Goal: Task Accomplishment & Management: Complete application form

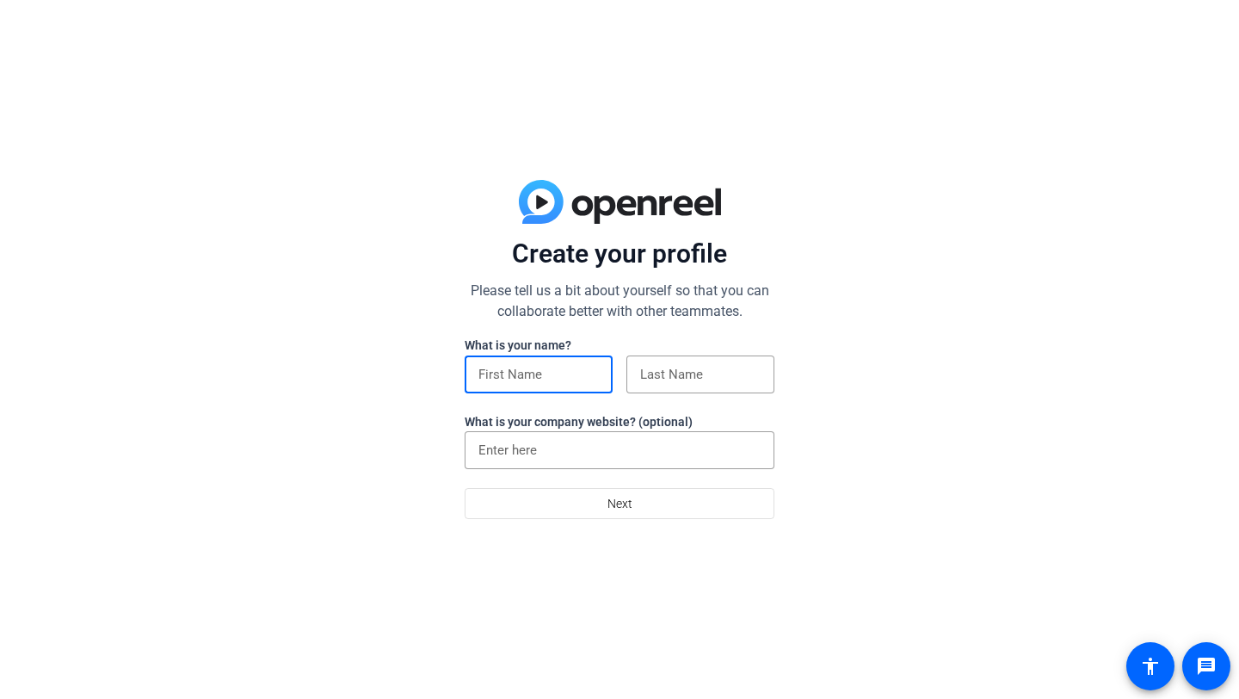
click at [571, 367] on input at bounding box center [538, 374] width 120 height 21
type input "Cristiano"
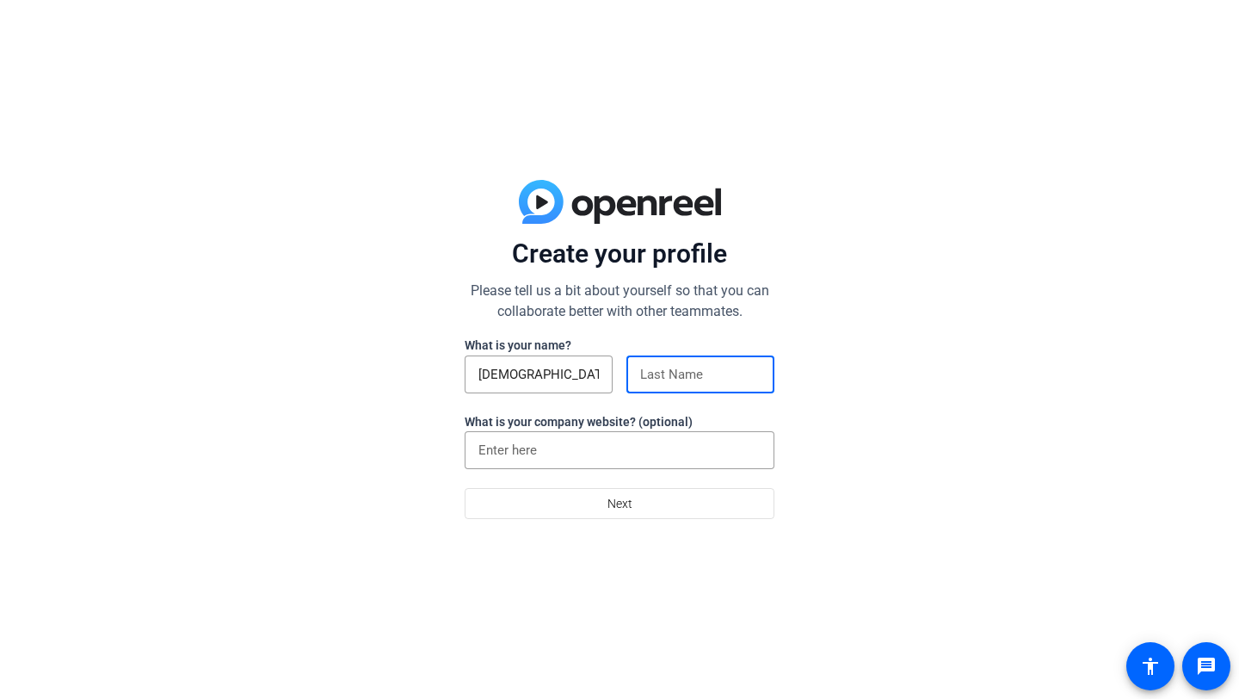
click at [713, 379] on input at bounding box center [700, 374] width 120 height 21
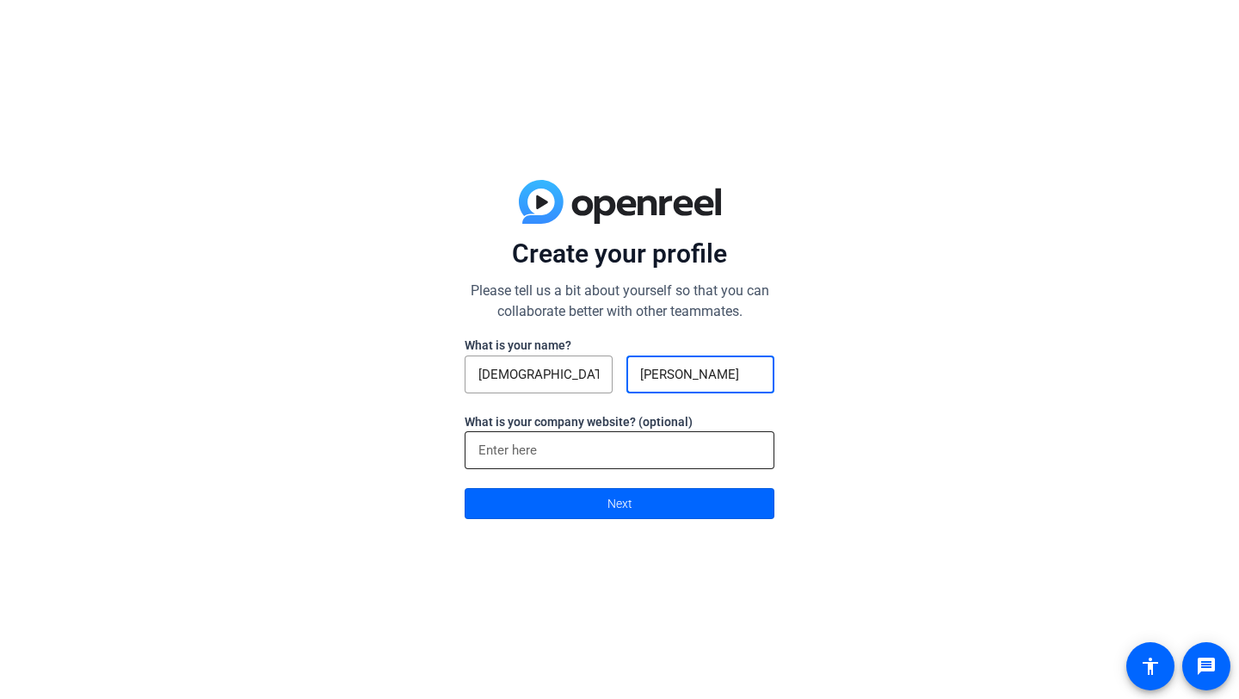
type input "Lopez"
click at [567, 448] on input at bounding box center [619, 450] width 282 height 21
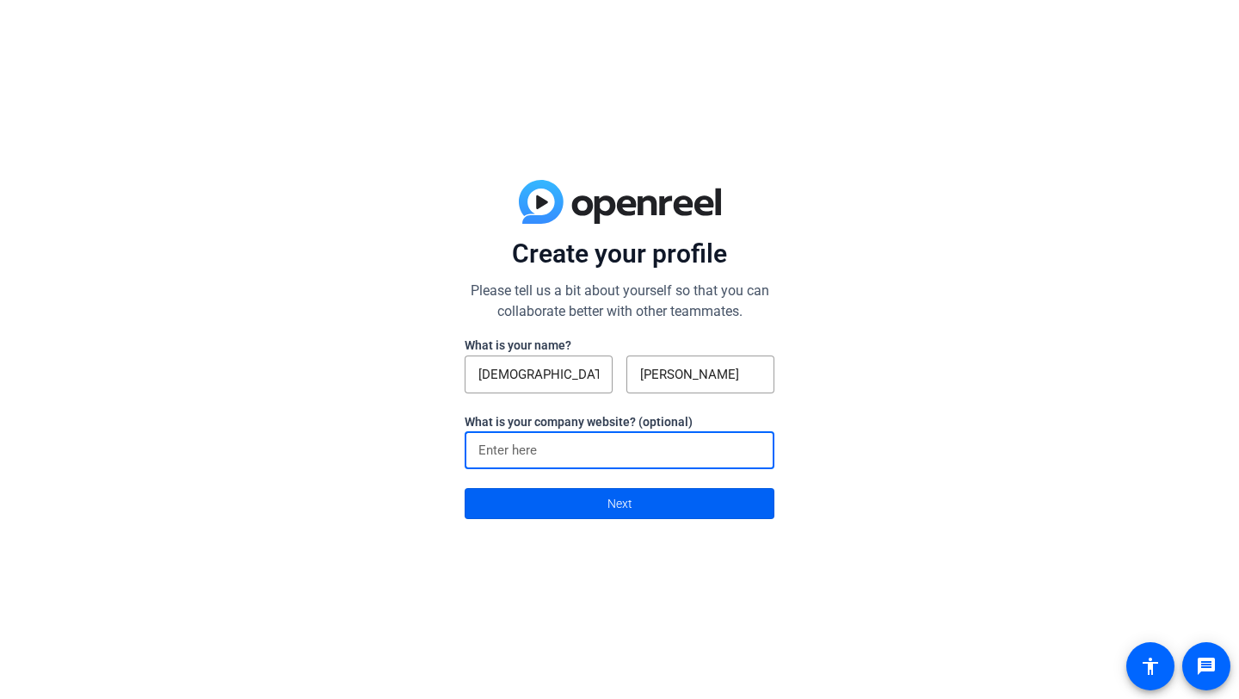
click at [545, 501] on span at bounding box center [620, 503] width 308 height 41
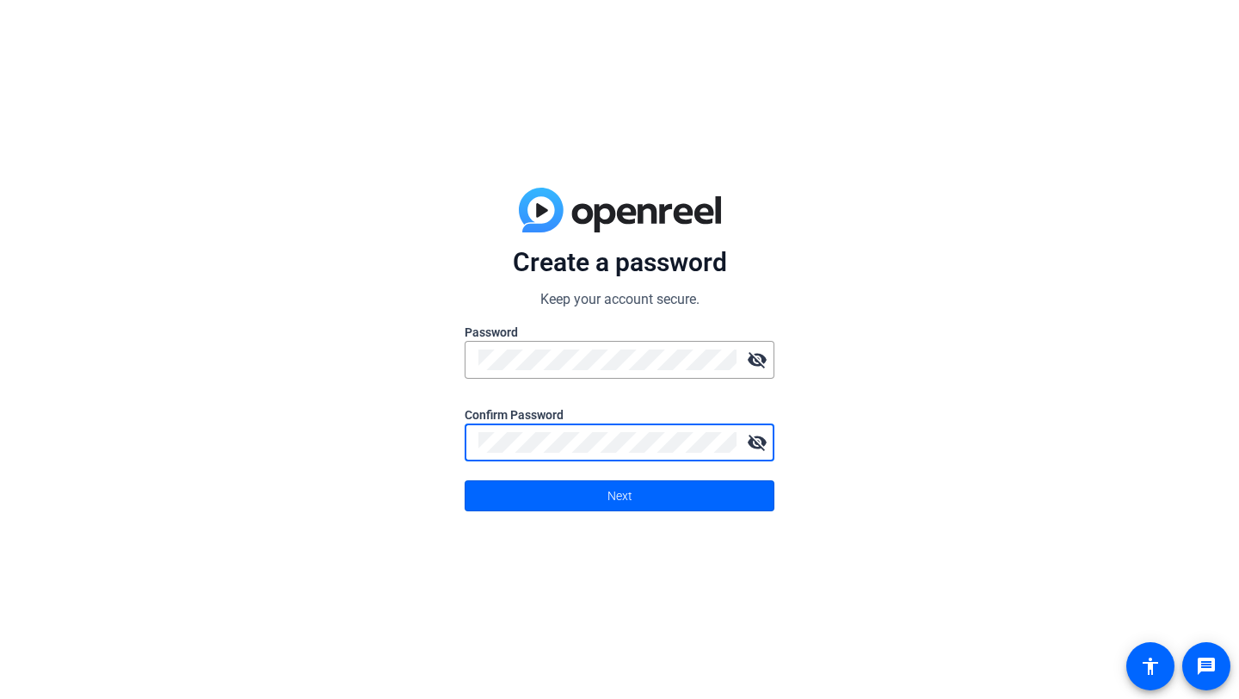
click button "Next" at bounding box center [620, 495] width 310 height 31
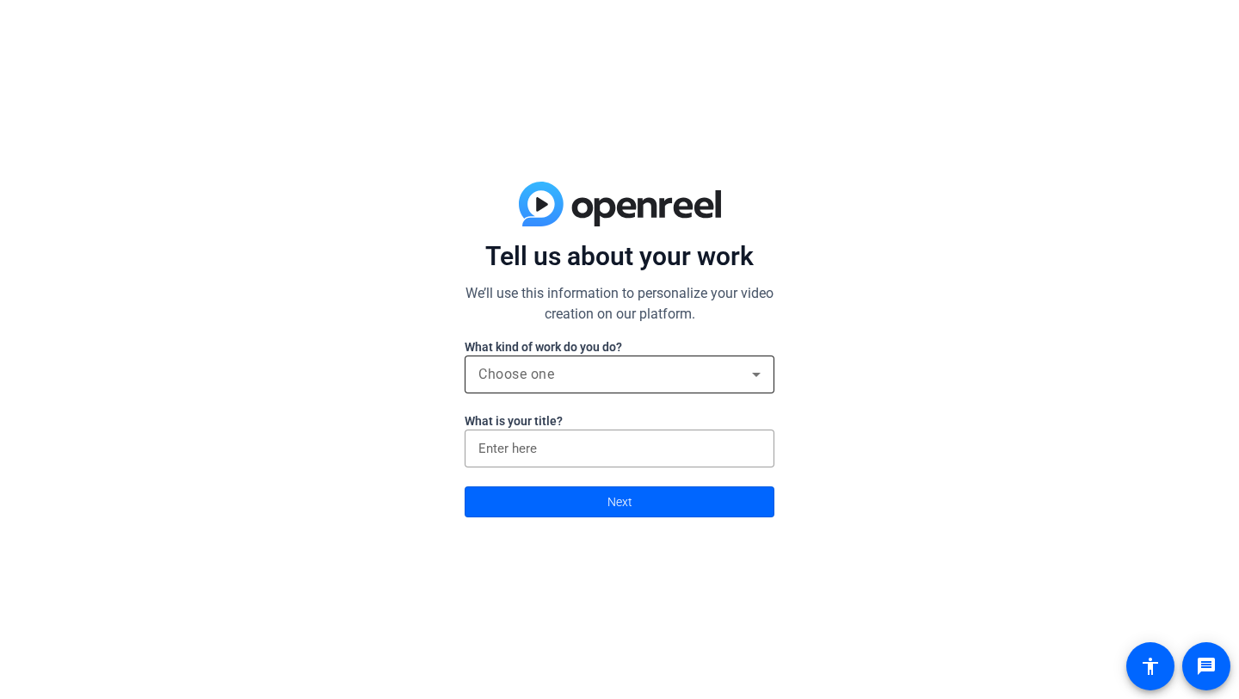
click at [563, 380] on div "Choose one" at bounding box center [615, 374] width 274 height 21
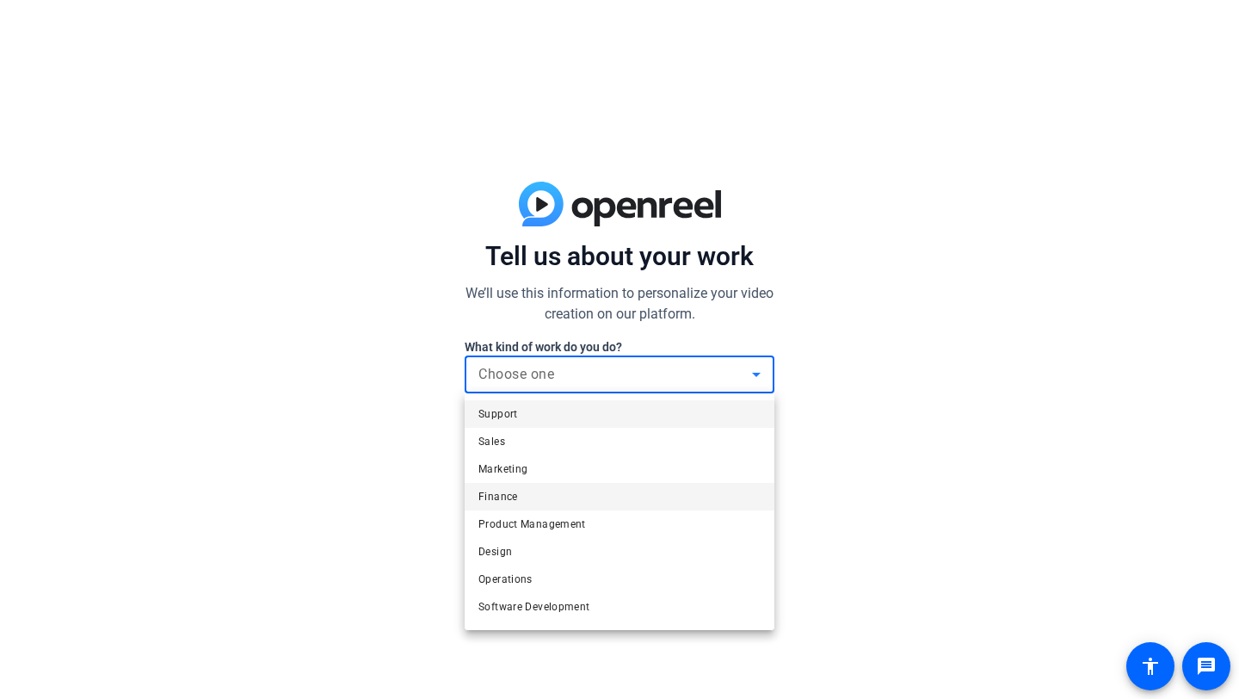
scroll to position [52, 0]
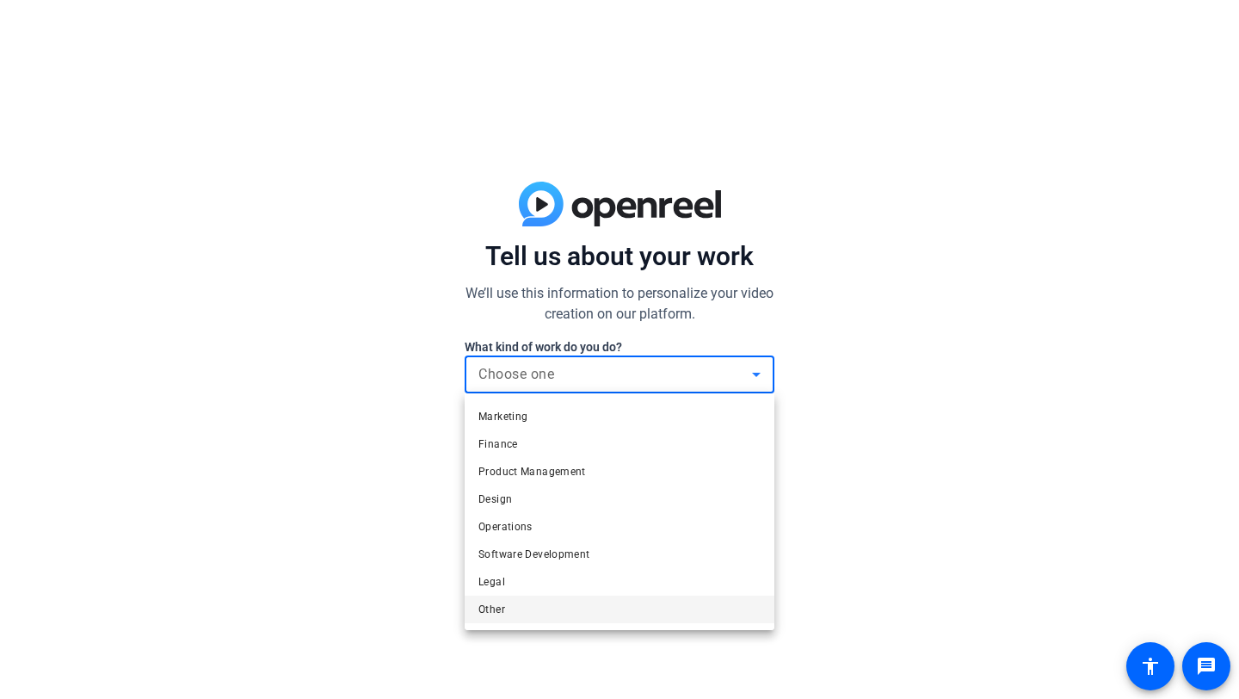
click at [546, 603] on mat-option "Other" at bounding box center [620, 610] width 310 height 28
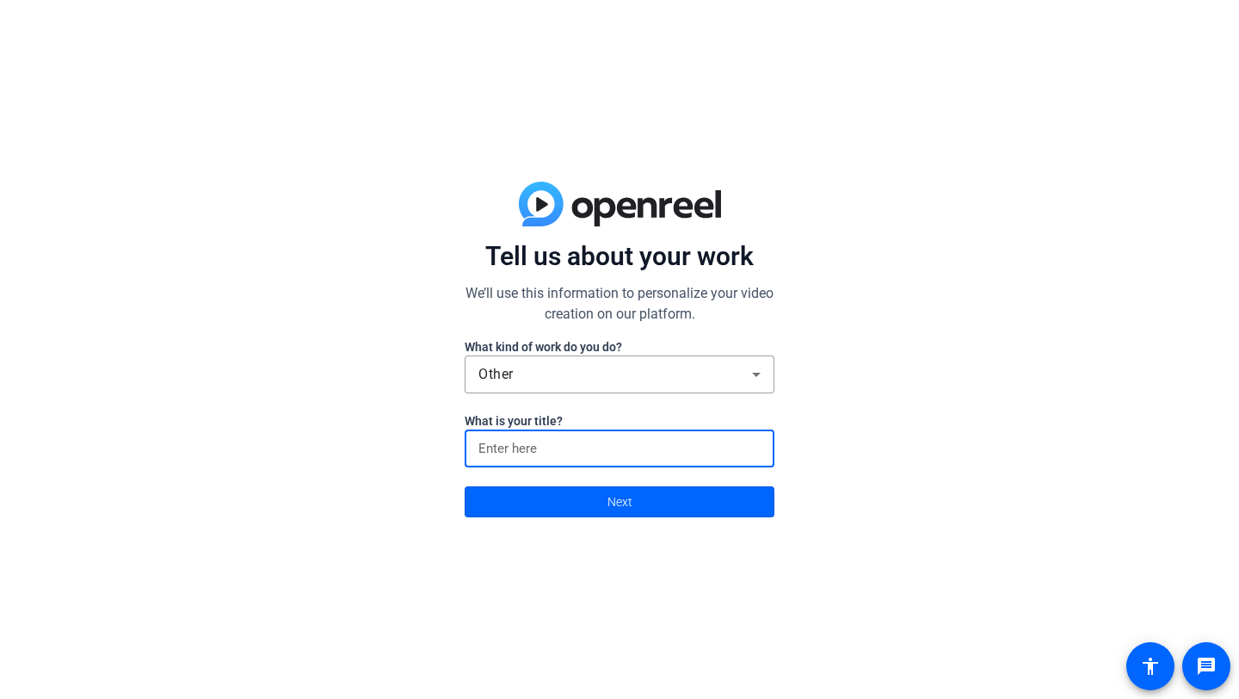
click at [534, 440] on input at bounding box center [619, 448] width 282 height 21
type input "Him"
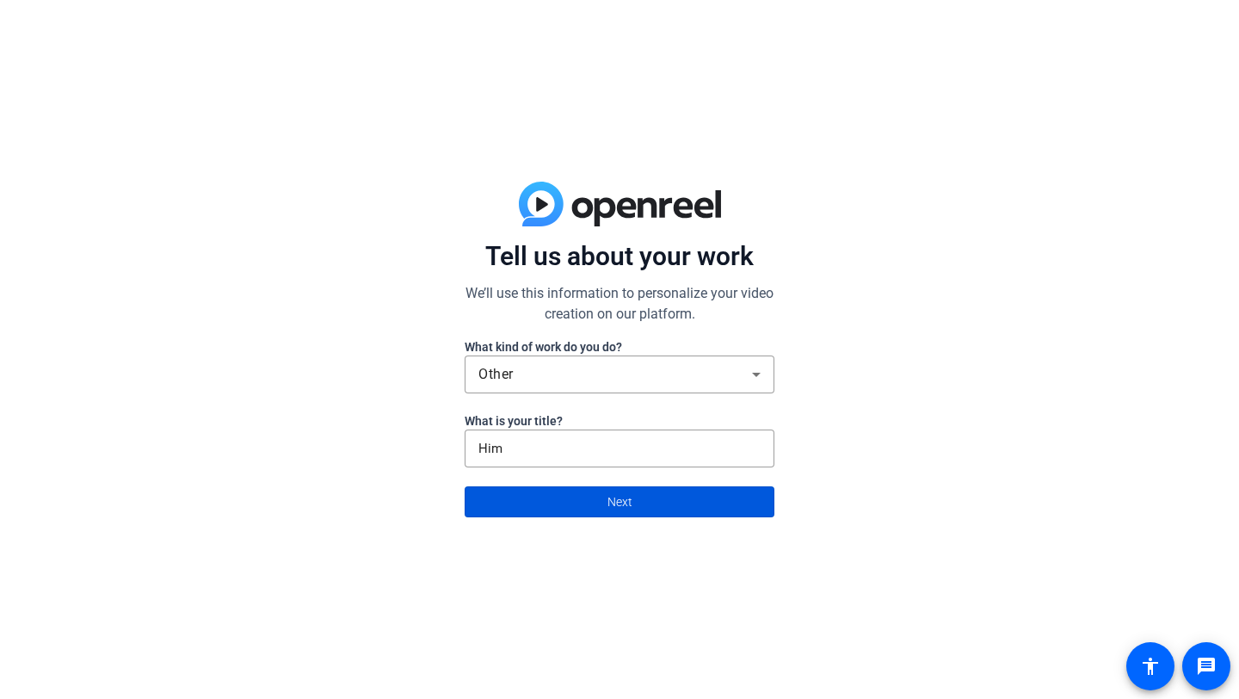
click at [555, 509] on span at bounding box center [620, 501] width 308 height 41
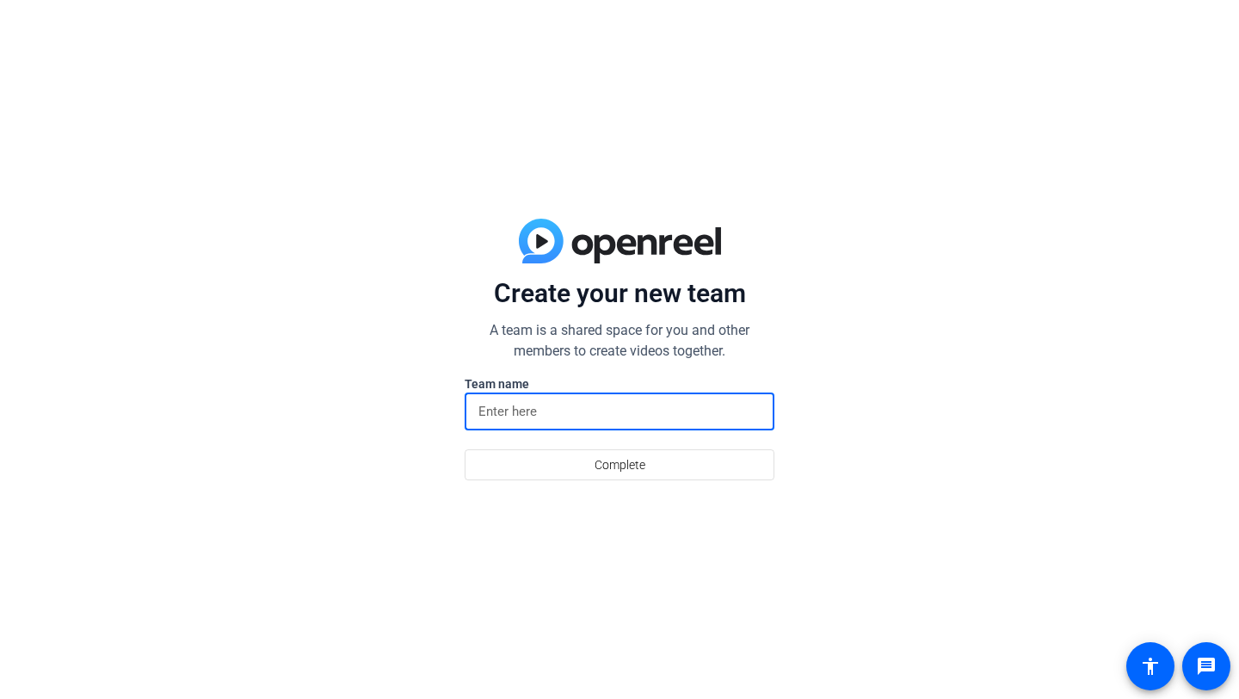
click at [543, 413] on input at bounding box center [619, 411] width 282 height 21
type input "H"
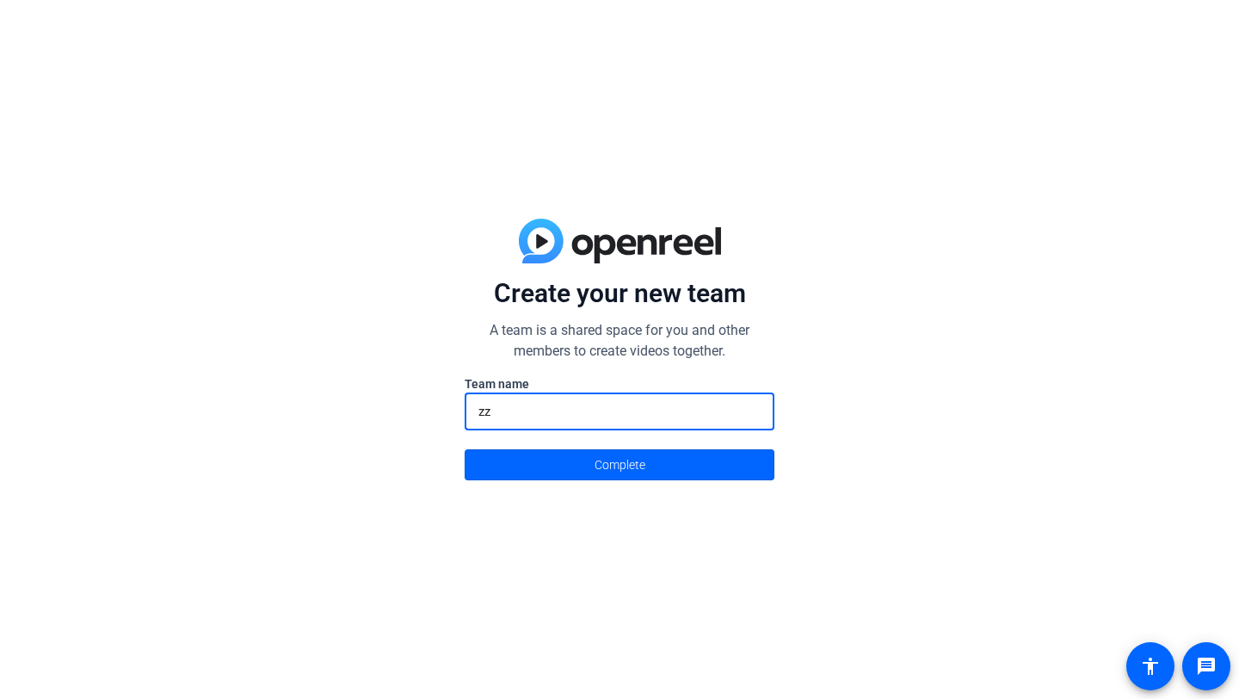
type input "z"
type input "6 7"
click at [516, 468] on span at bounding box center [620, 464] width 308 height 41
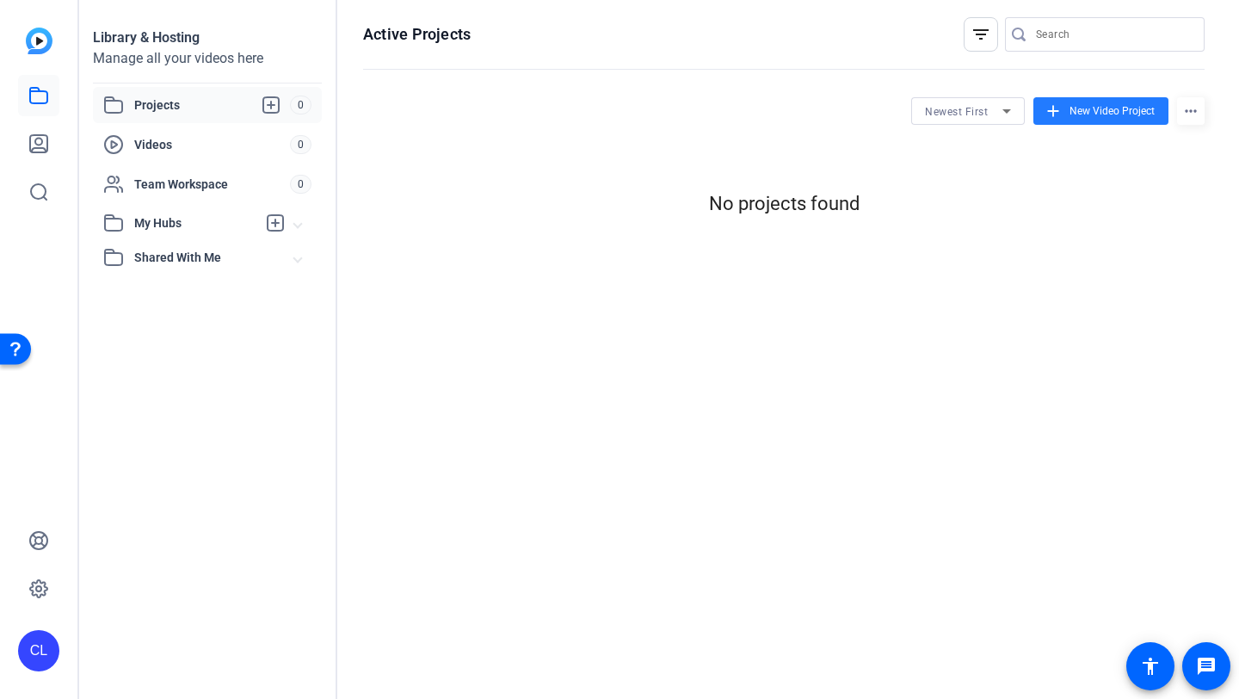
click at [1094, 119] on span at bounding box center [1101, 110] width 135 height 41
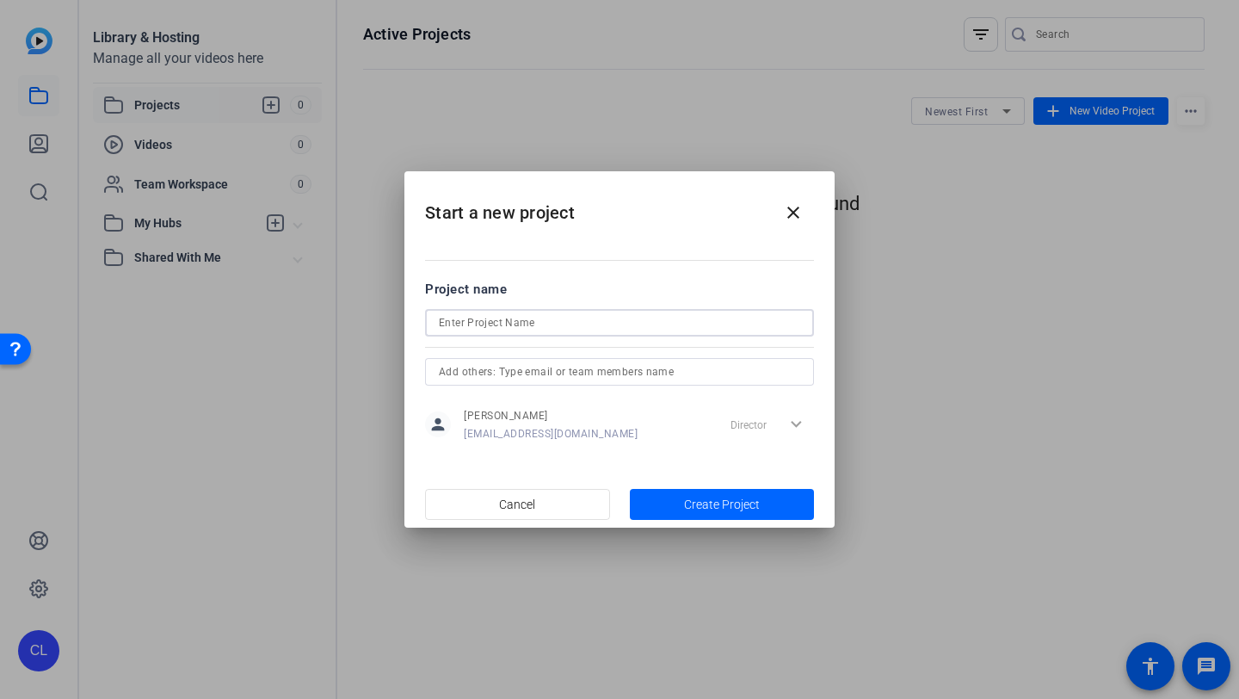
click at [626, 319] on input at bounding box center [619, 322] width 361 height 21
type input "L"
type input "Roman edit"
click at [741, 511] on span "Create Project" at bounding box center [722, 505] width 76 height 18
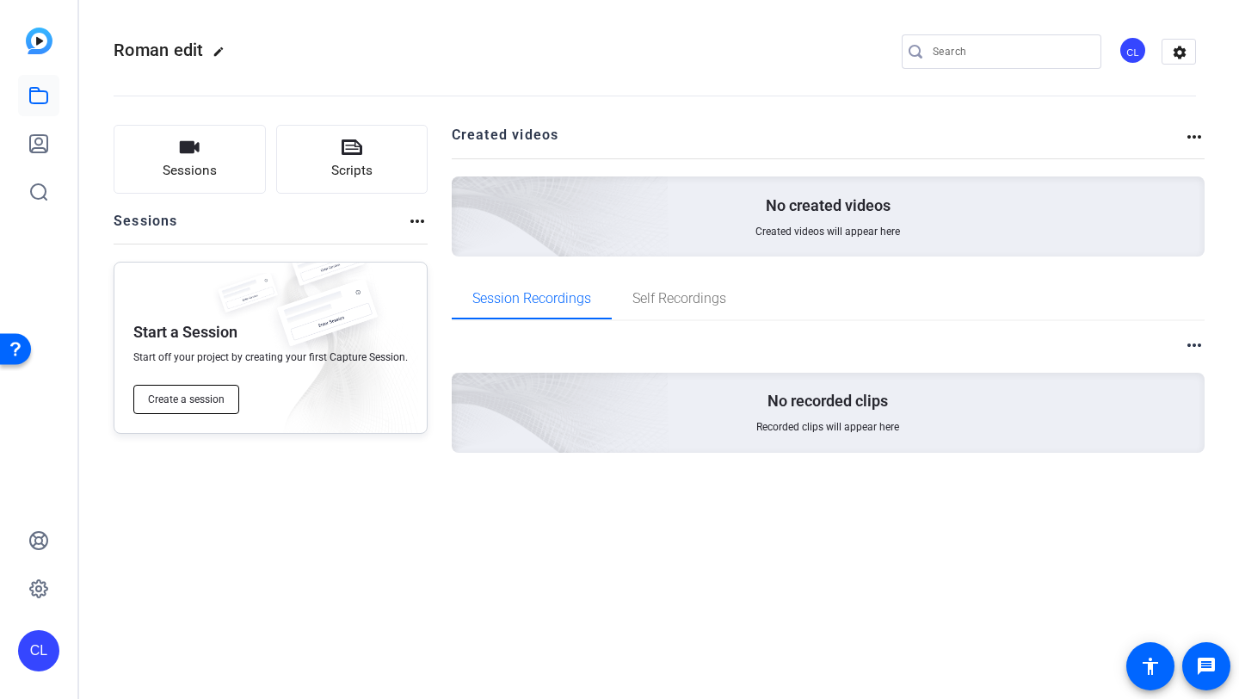
click at [224, 394] on button "Create a session" at bounding box center [186, 399] width 106 height 29
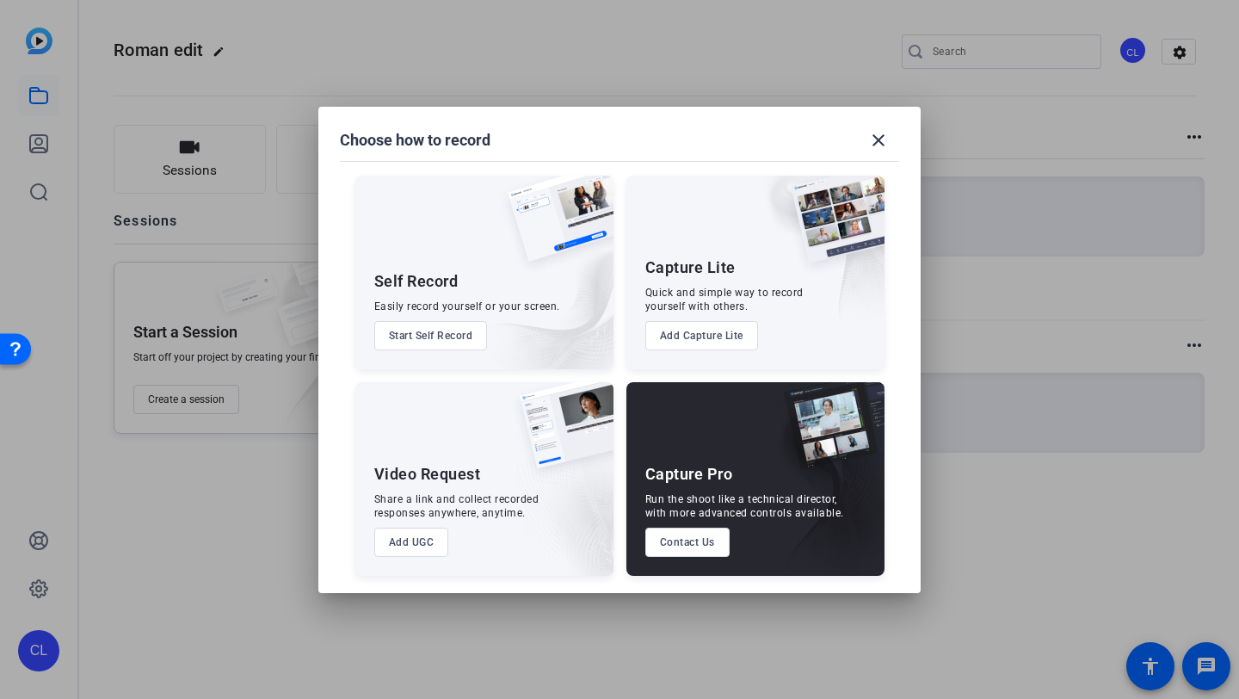
click at [429, 329] on button "Start Self Record" at bounding box center [431, 335] width 114 height 29
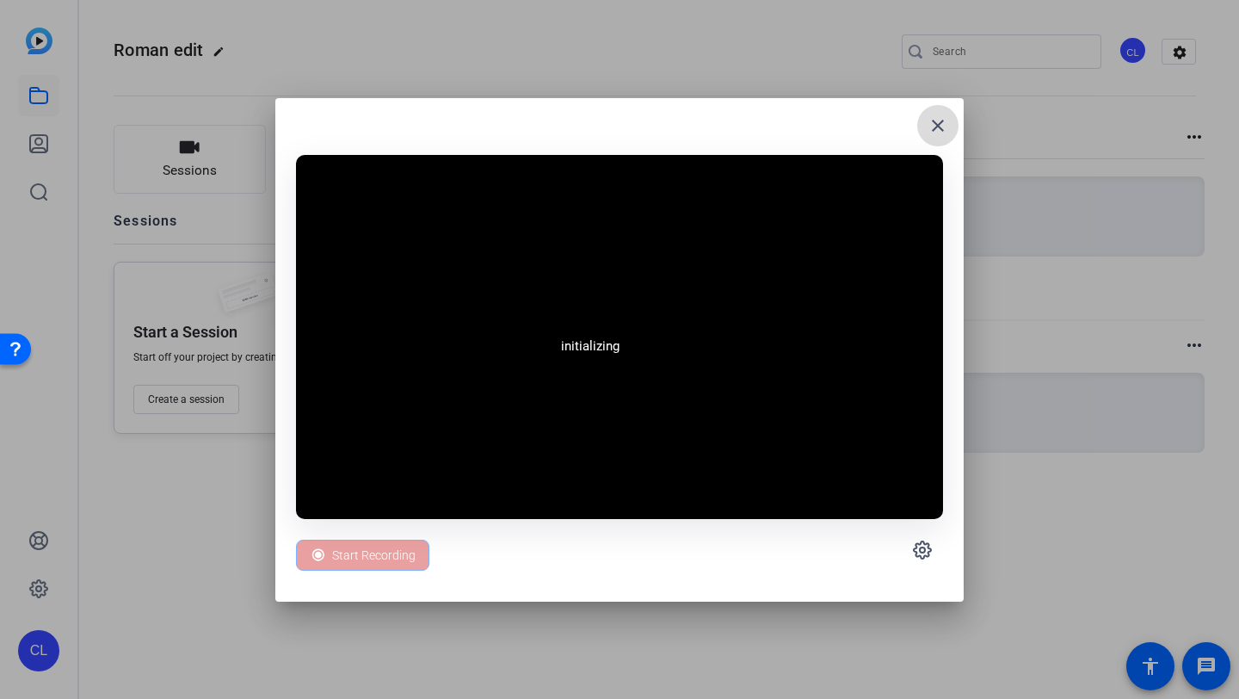
click at [930, 129] on mat-icon "close" at bounding box center [938, 125] width 21 height 21
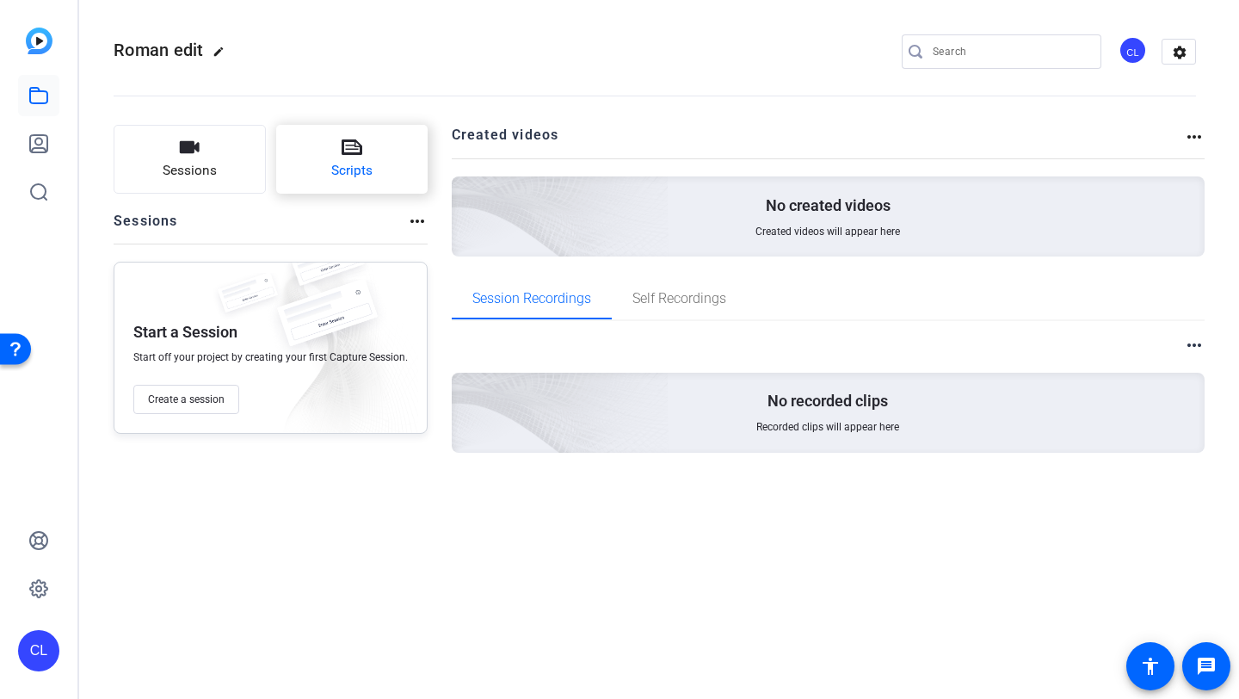
click at [392, 192] on button "Scripts" at bounding box center [352, 159] width 152 height 69
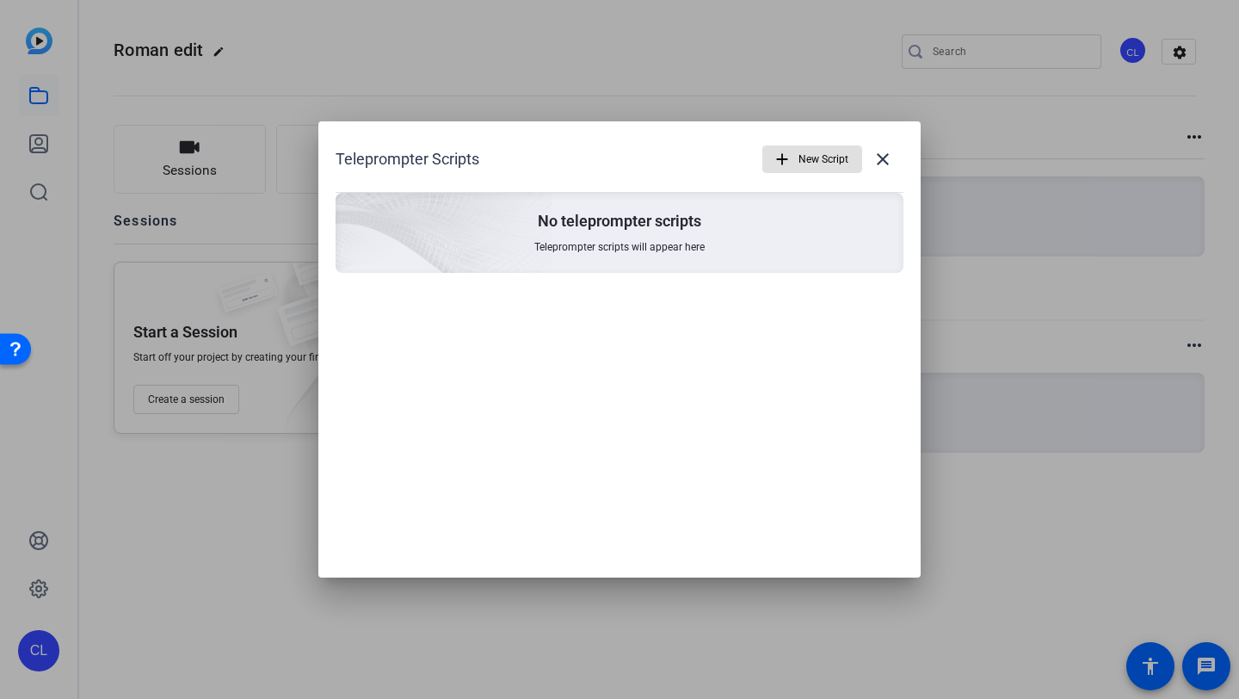
click at [232, 167] on div at bounding box center [619, 349] width 1239 height 699
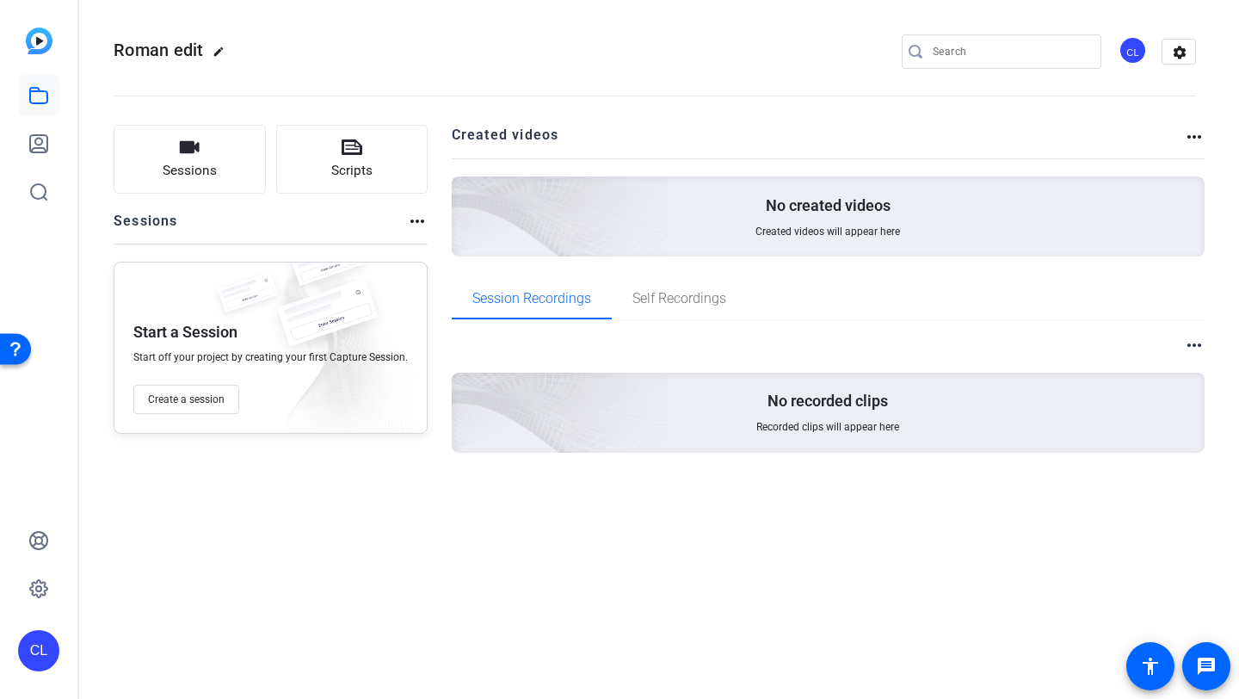
click at [232, 167] on button "Sessions" at bounding box center [190, 159] width 152 height 69
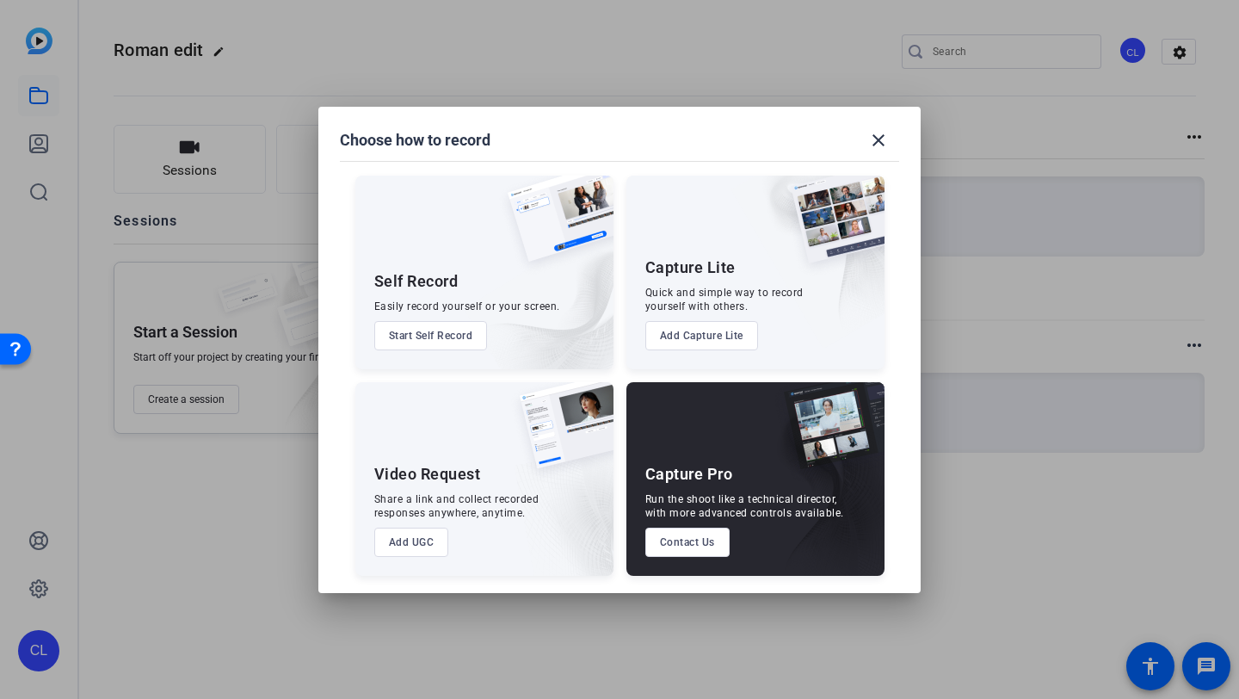
click at [719, 330] on button "Add Capture Lite" at bounding box center [701, 335] width 113 height 29
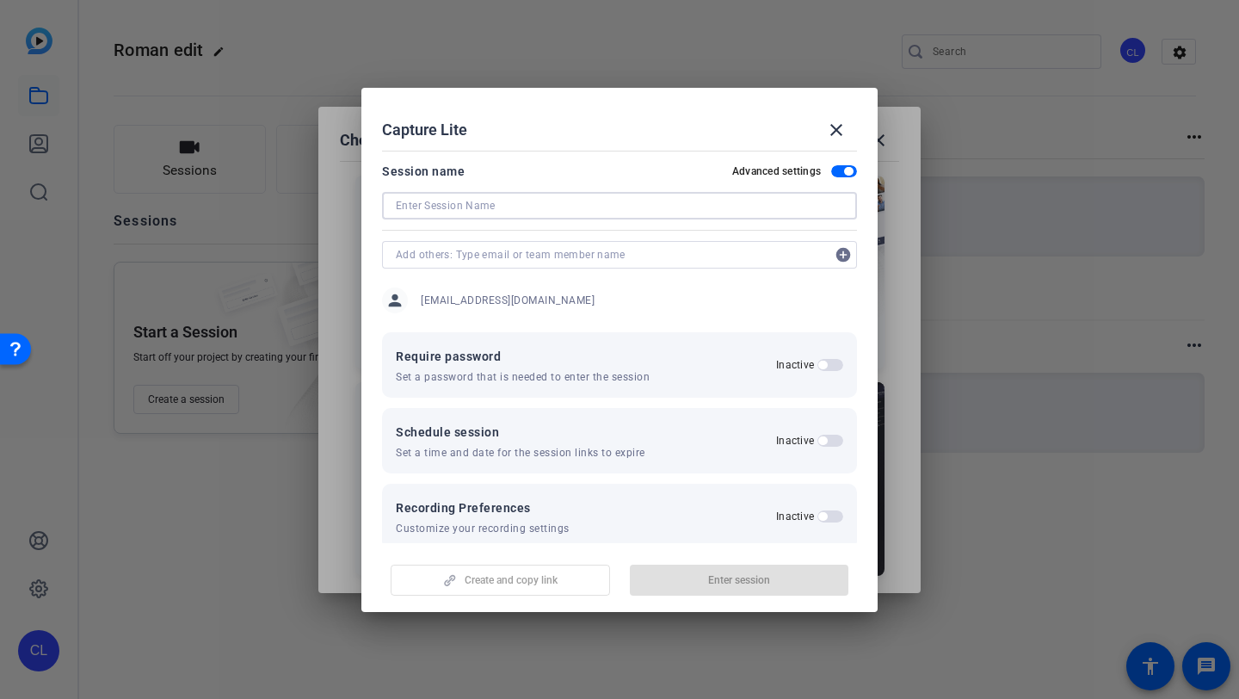
click at [631, 210] on input at bounding box center [620, 205] width 448 height 21
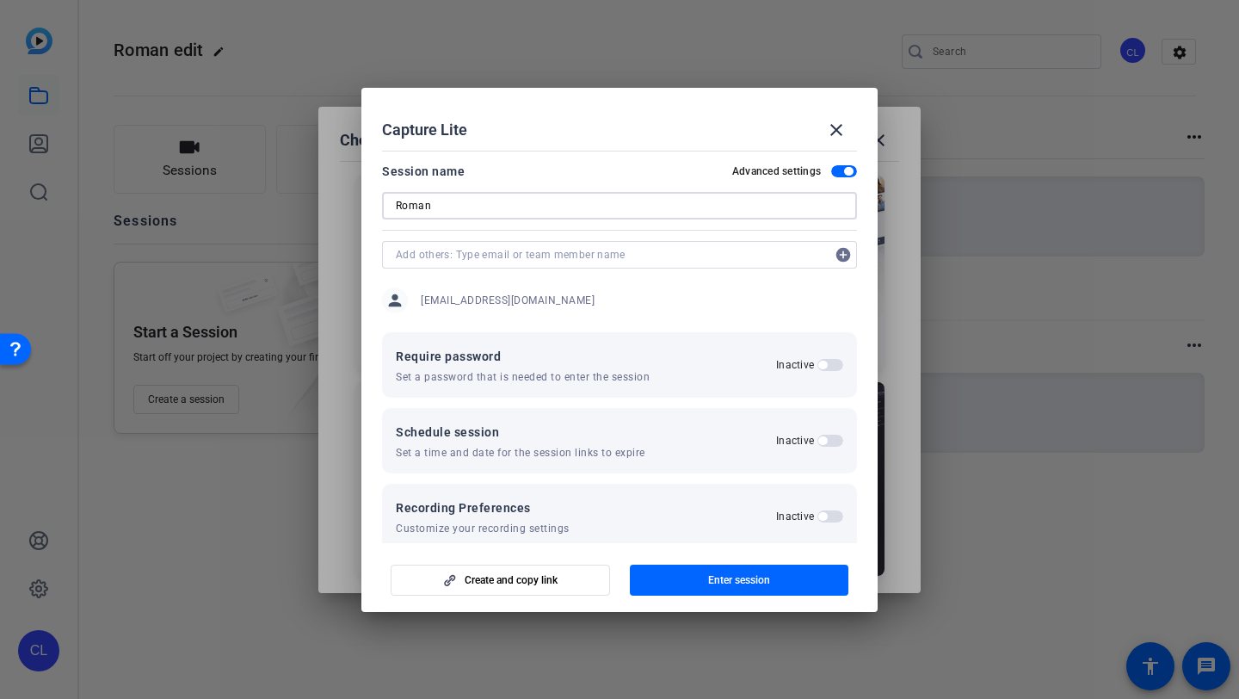
type input "Roman"
click at [826, 503] on div "Recording Preferences Customize your recording settings Inactive" at bounding box center [620, 516] width 448 height 38
click at [812, 523] on h2 "Inactive" at bounding box center [795, 516] width 38 height 14
click at [818, 522] on button "Inactive" at bounding box center [831, 516] width 26 height 12
click at [811, 449] on mat-slide-toggle "Inactive" at bounding box center [809, 440] width 67 height 21
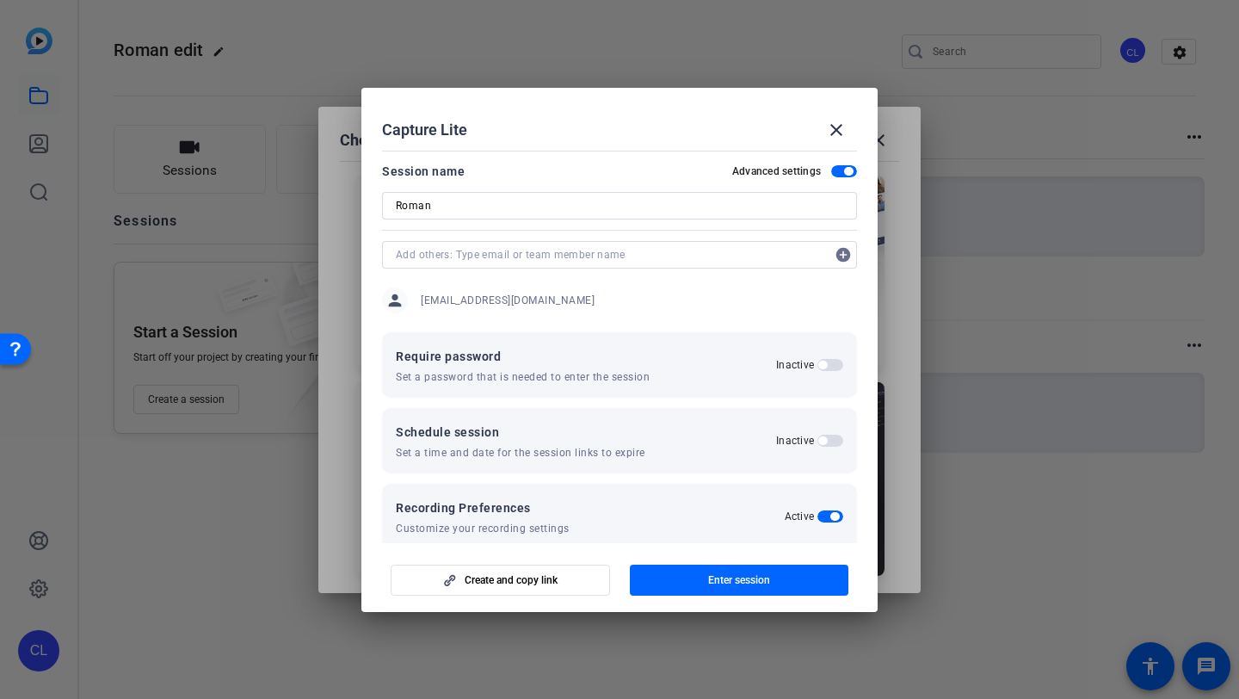
click at [818, 356] on mat-slide-toggle "Inactive" at bounding box center [809, 365] width 67 height 21
click at [819, 363] on span "button" at bounding box center [822, 365] width 9 height 9
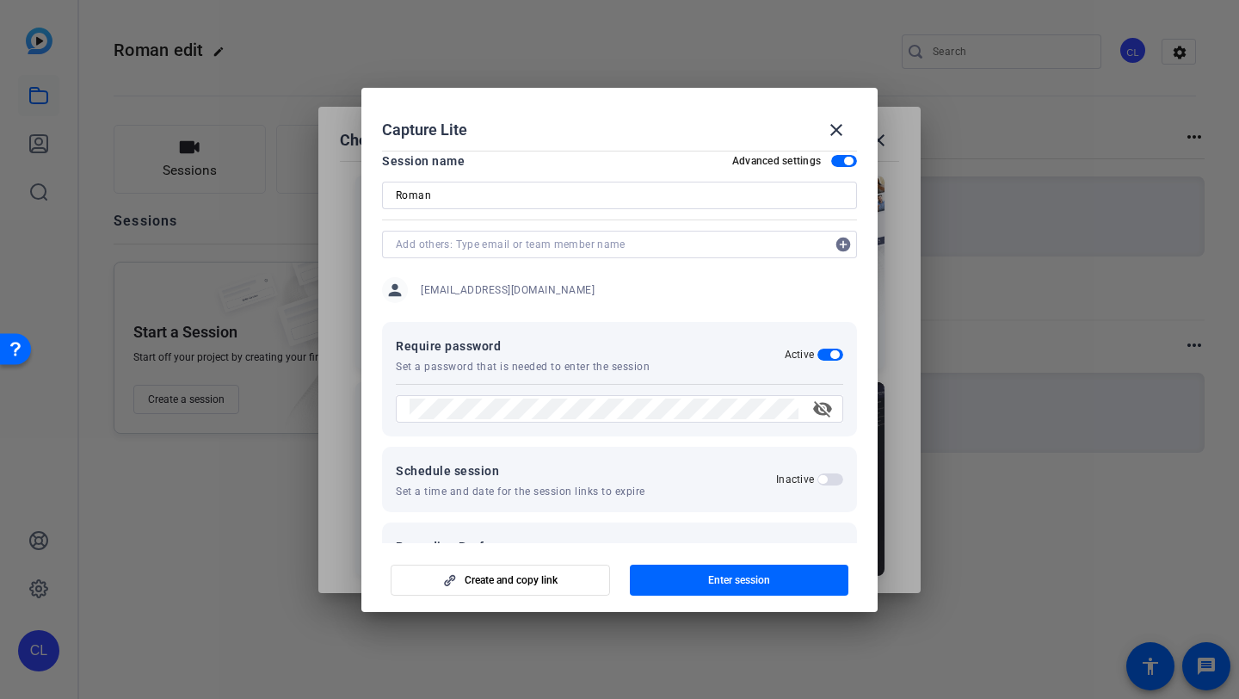
scroll to position [12, 0]
click at [613, 394] on div at bounding box center [604, 407] width 389 height 28
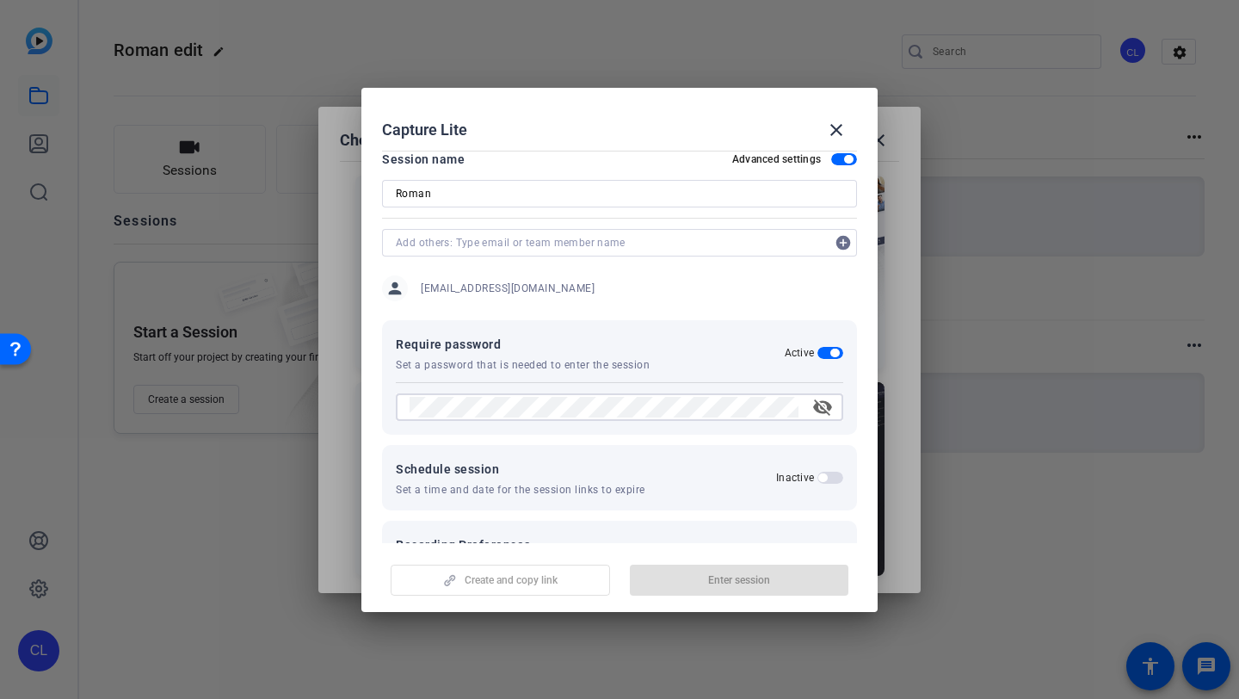
click at [822, 400] on mat-icon "visibility_off" at bounding box center [822, 407] width 41 height 21
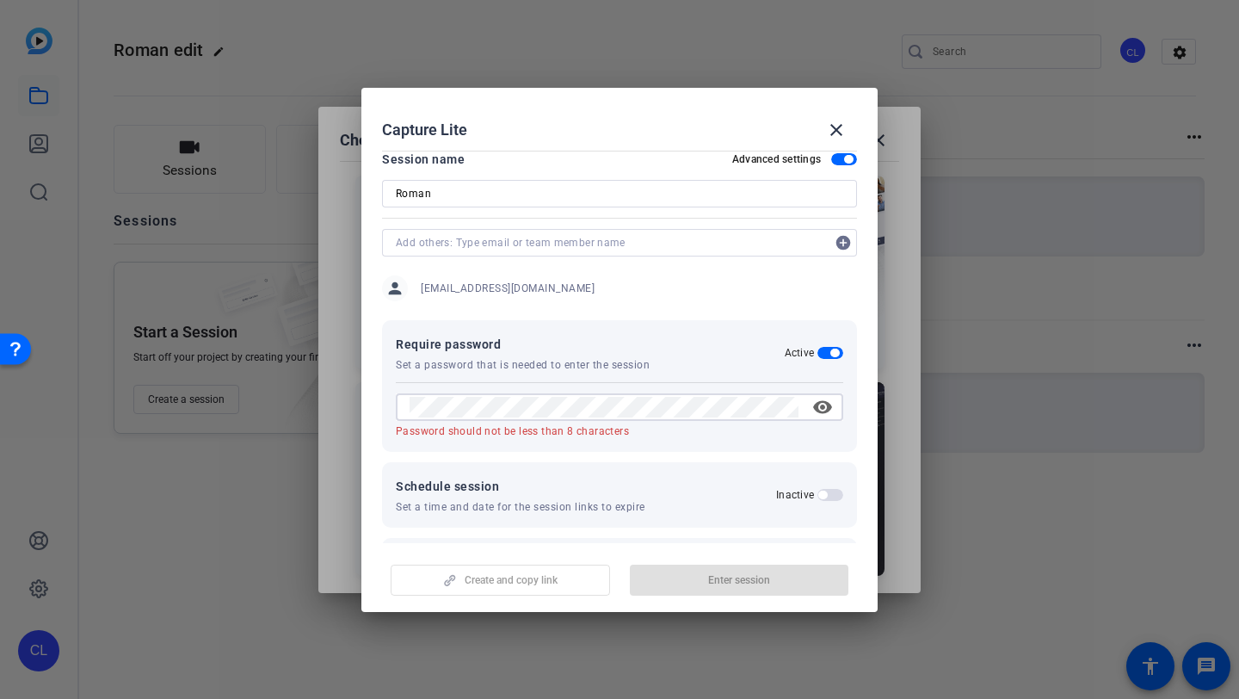
click at [822, 400] on mat-icon "visibility" at bounding box center [822, 407] width 41 height 21
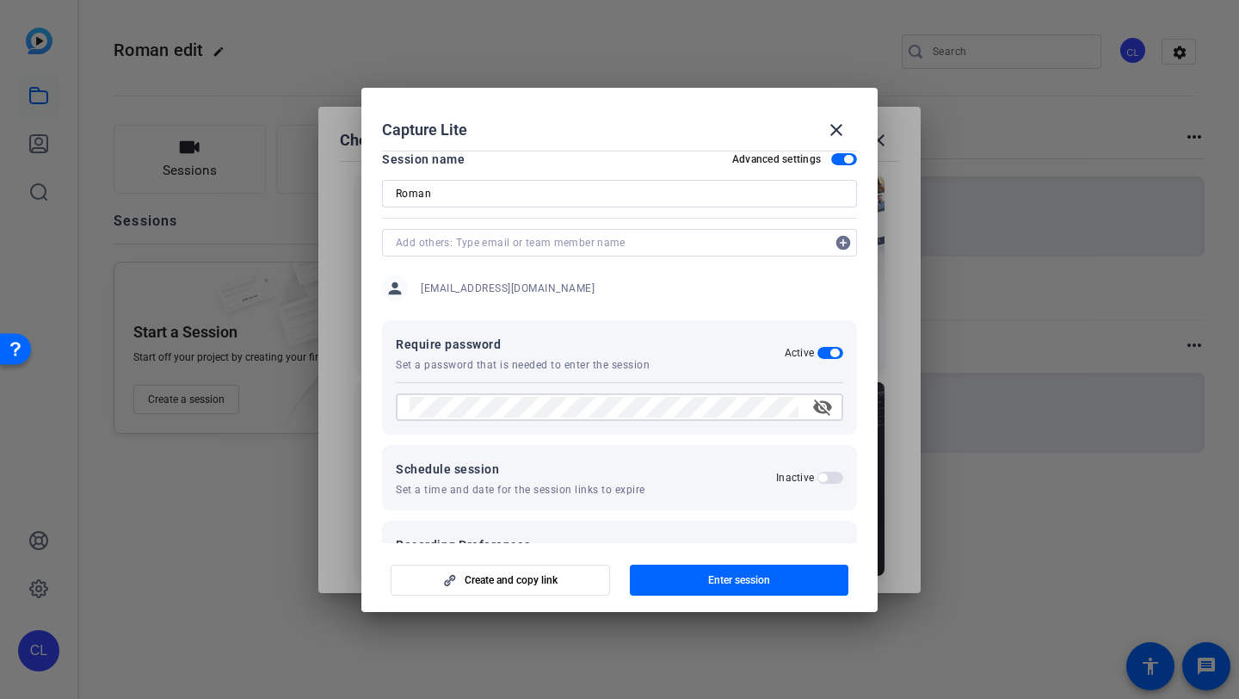
scroll to position [293, 0]
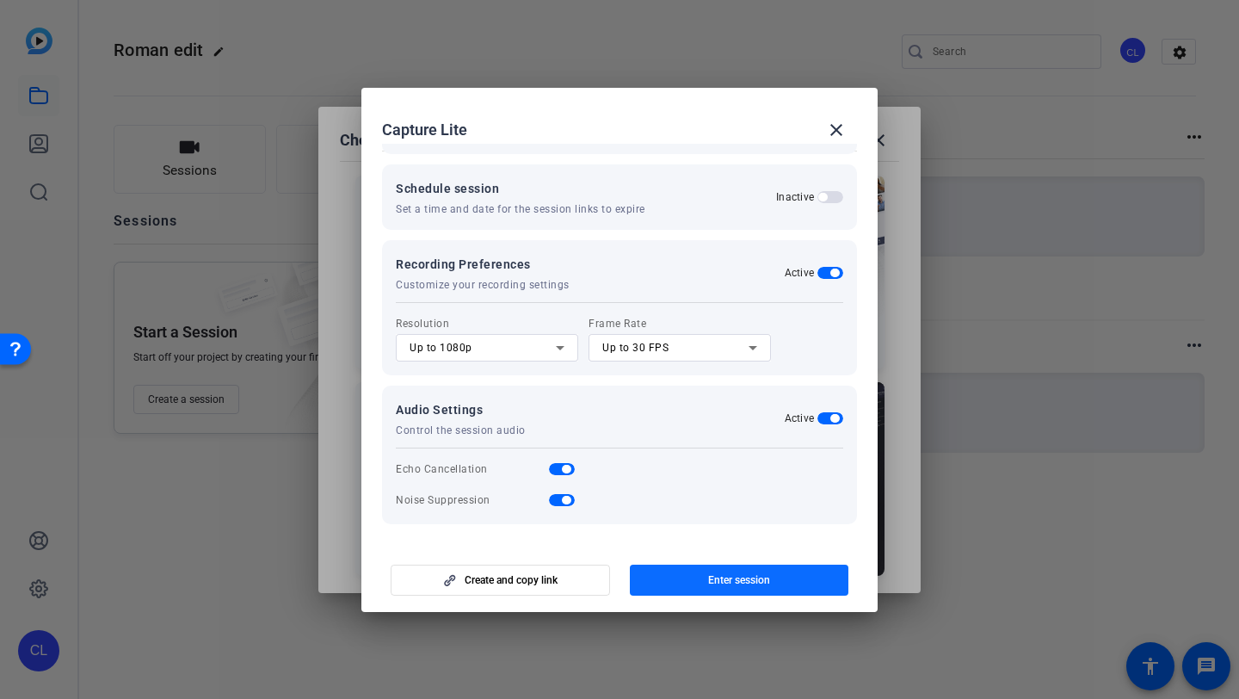
click at [702, 584] on span "button" at bounding box center [739, 579] width 219 height 41
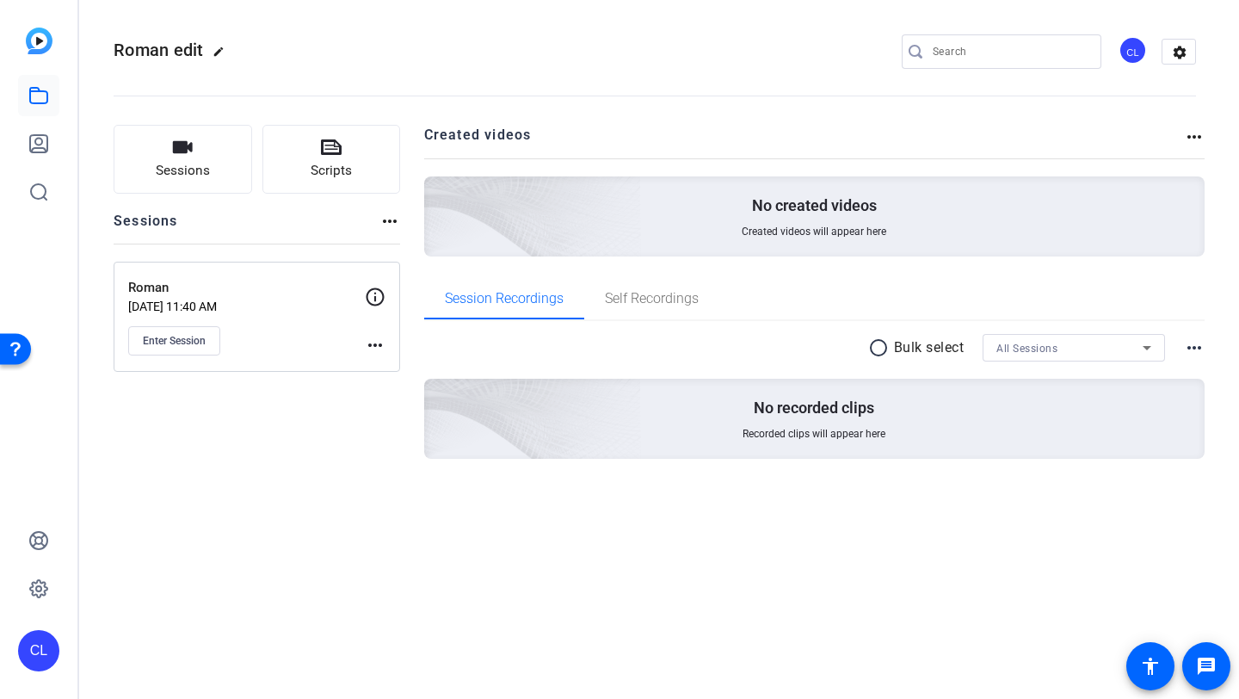
click at [379, 84] on openreel-divider-bar at bounding box center [655, 91] width 1083 height 52
click at [294, 136] on button "Scripts" at bounding box center [331, 159] width 139 height 69
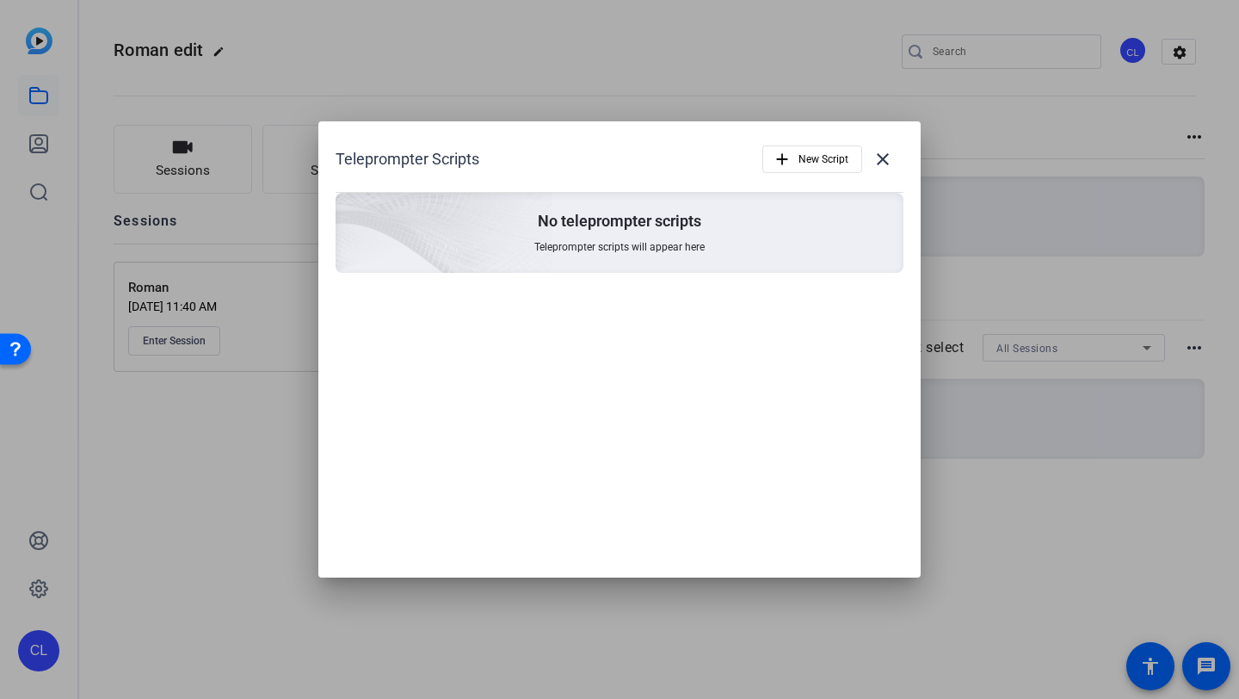
click at [718, 233] on div "No teleprompter scripts Teleprompter scripts will appear here" at bounding box center [620, 233] width 568 height 80
click at [821, 163] on span "New Script" at bounding box center [824, 159] width 50 height 33
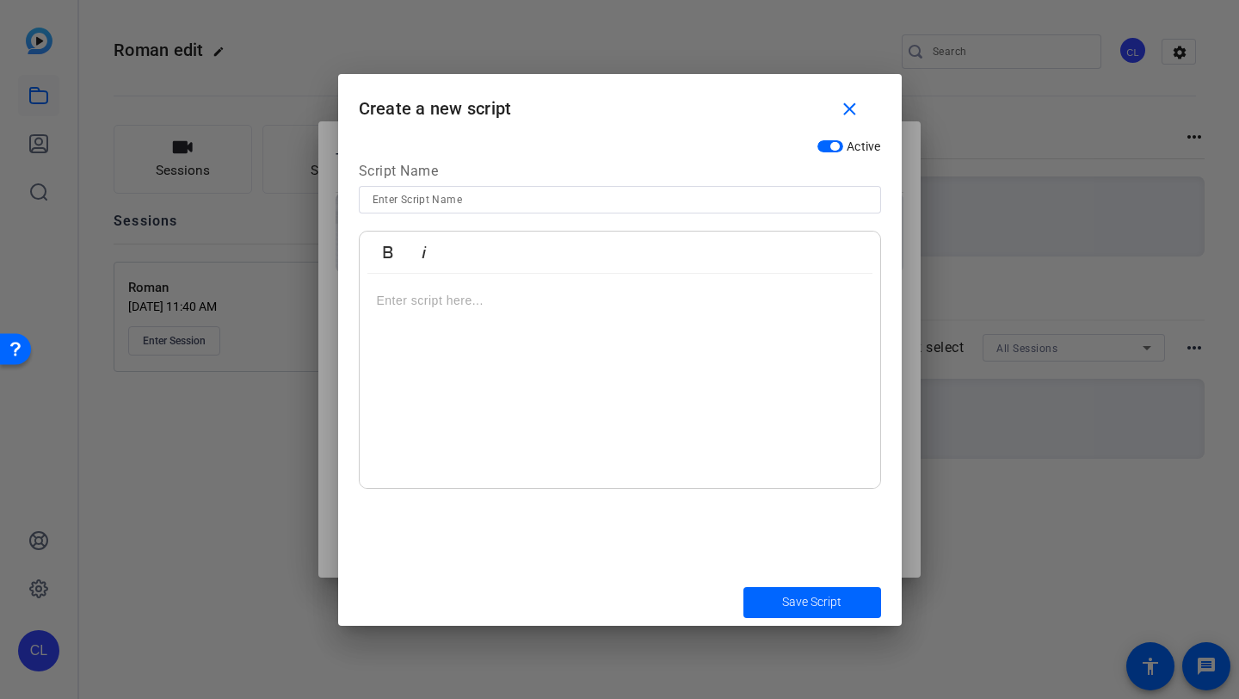
click at [564, 201] on input at bounding box center [620, 199] width 495 height 21
type input "Roman"
click at [775, 583] on span "submit" at bounding box center [813, 602] width 138 height 41
click at [778, 590] on span "submit" at bounding box center [813, 602] width 138 height 41
click at [782, 596] on span "Save Script" at bounding box center [811, 602] width 59 height 18
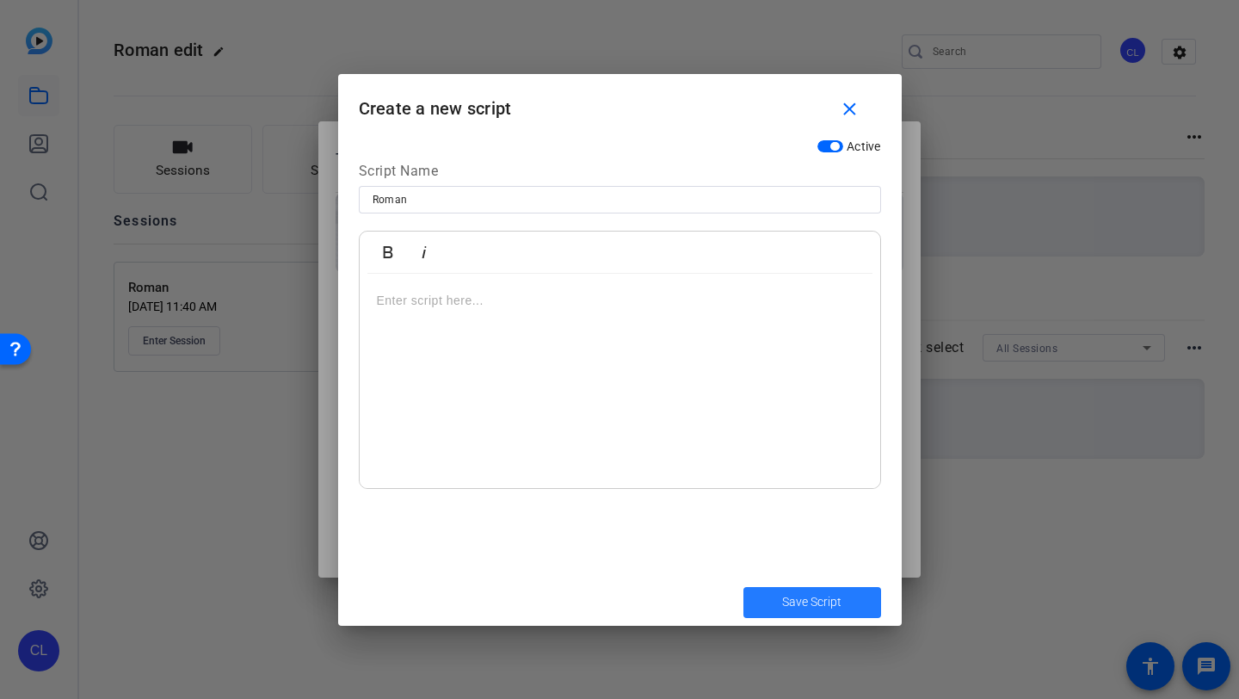
click at [789, 586] on span "submit" at bounding box center [813, 602] width 138 height 41
click at [793, 596] on span "Save Script" at bounding box center [811, 602] width 59 height 18
click at [855, 92] on span "button" at bounding box center [853, 110] width 55 height 41
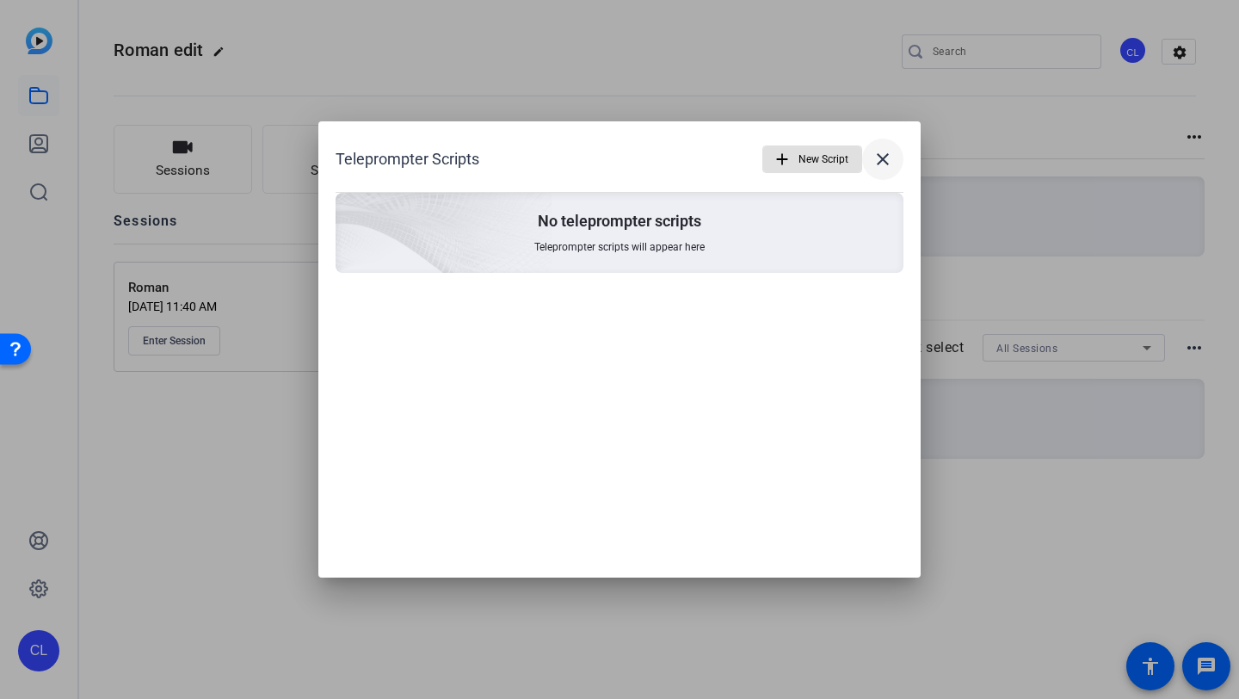
click at [880, 157] on mat-icon "close" at bounding box center [883, 159] width 21 height 21
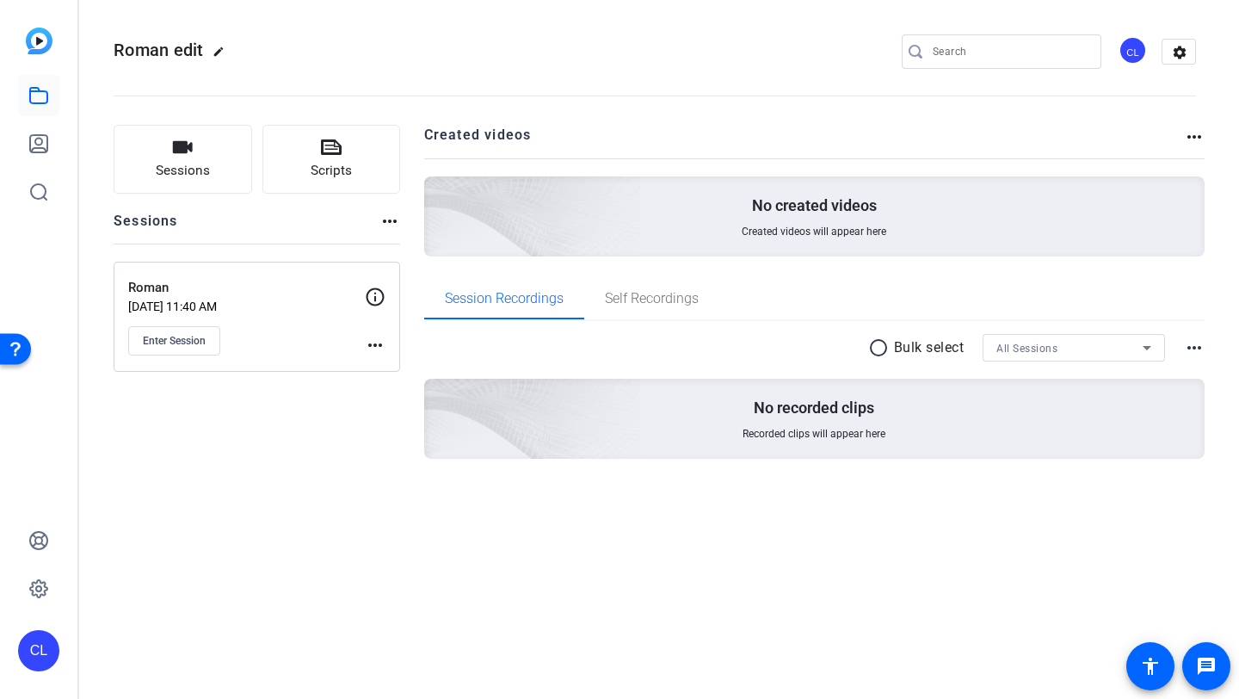
click at [917, 69] on div at bounding box center [1002, 78] width 200 height 19
click at [936, 46] on input "Search" at bounding box center [1010, 51] width 155 height 21
click at [843, 151] on h2 "Created videos" at bounding box center [804, 142] width 761 height 34
click at [806, 211] on p "No created videos" at bounding box center [814, 205] width 125 height 21
click at [587, 217] on img at bounding box center [437, 193] width 411 height 374
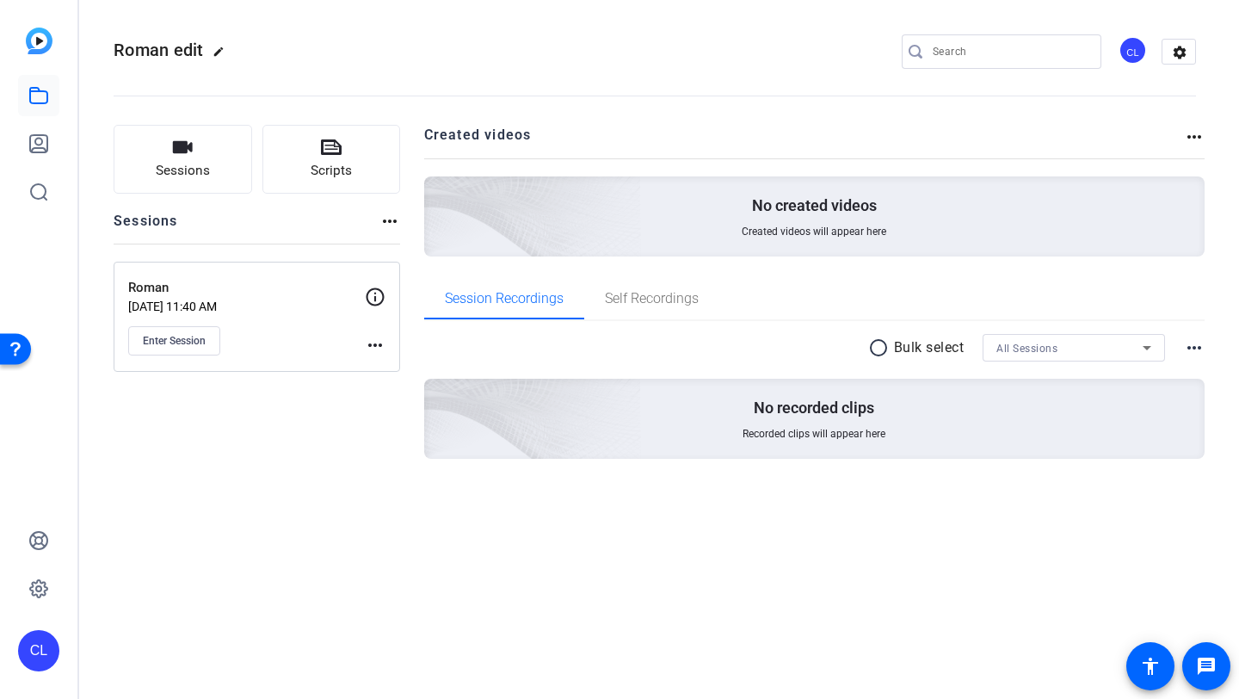
click at [587, 217] on img at bounding box center [437, 193] width 411 height 374
click at [986, 22] on div "Roman edit edit CL settings" at bounding box center [655, 52] width 1083 height 130
click at [989, 56] on input "Search" at bounding box center [1010, 51] width 155 height 21
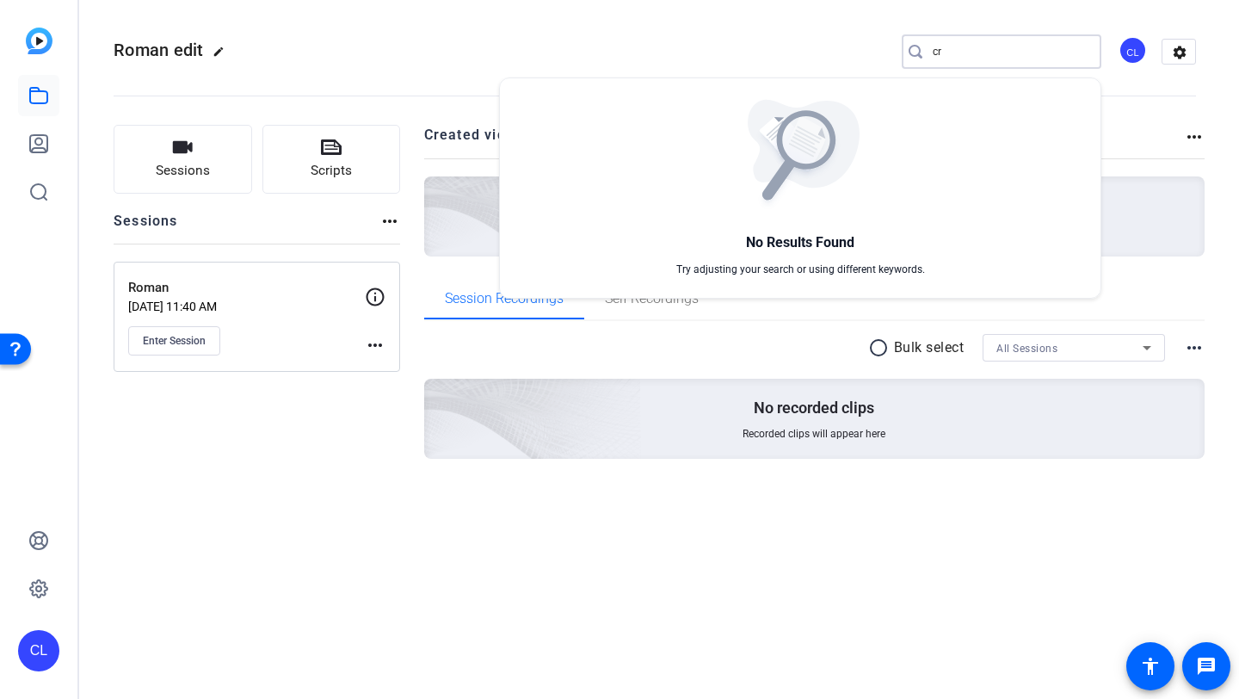
type input "c"
click at [330, 74] on div at bounding box center [619, 349] width 1239 height 699
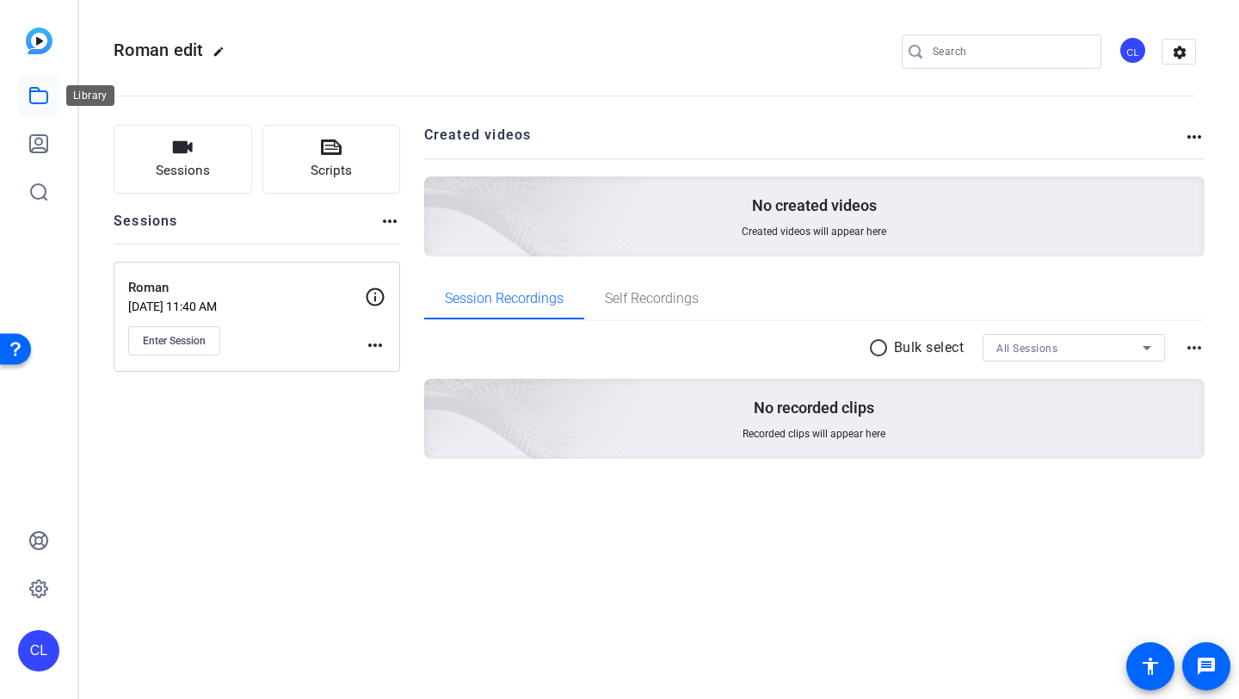
click at [42, 85] on icon at bounding box center [38, 95] width 21 height 21
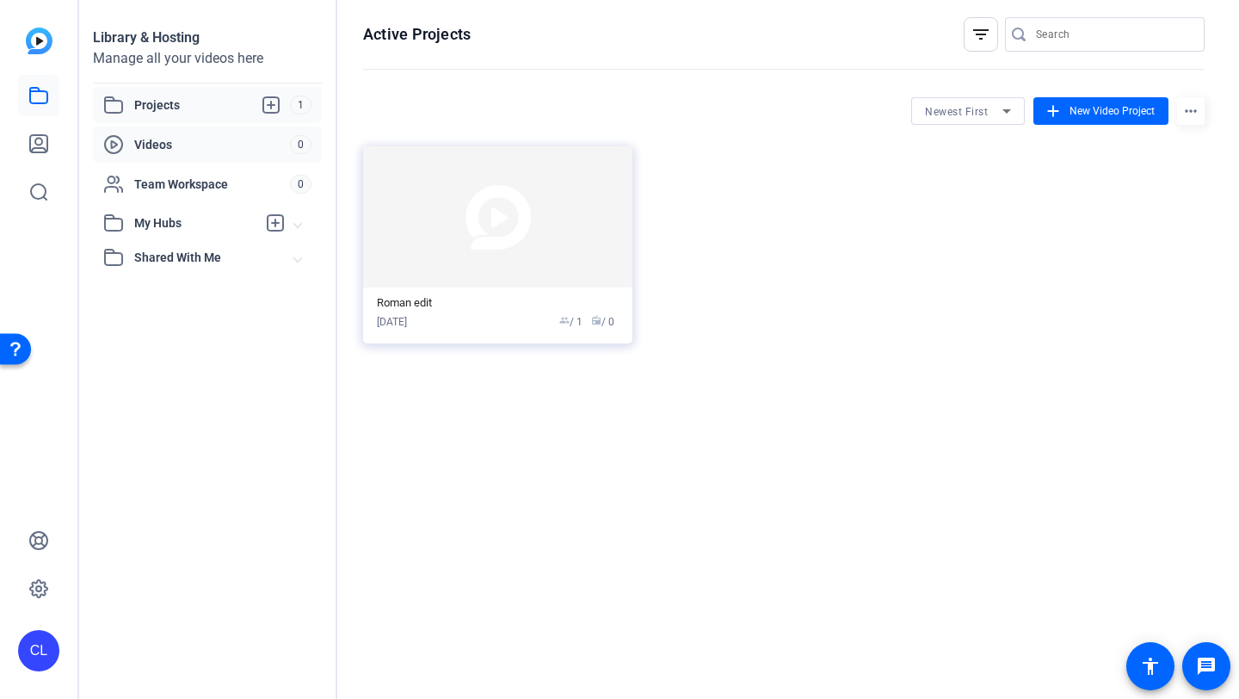
click at [273, 144] on span "Videos" at bounding box center [212, 144] width 156 height 17
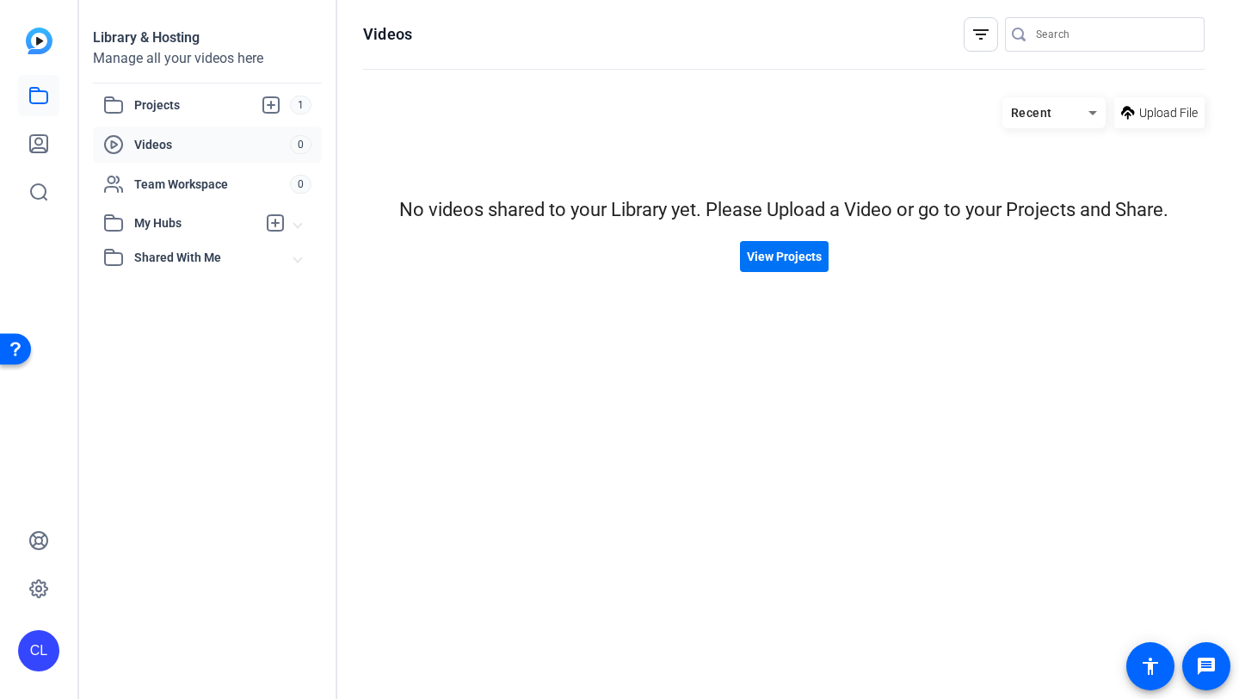
click at [785, 248] on span "View Projects" at bounding box center [784, 257] width 75 height 18
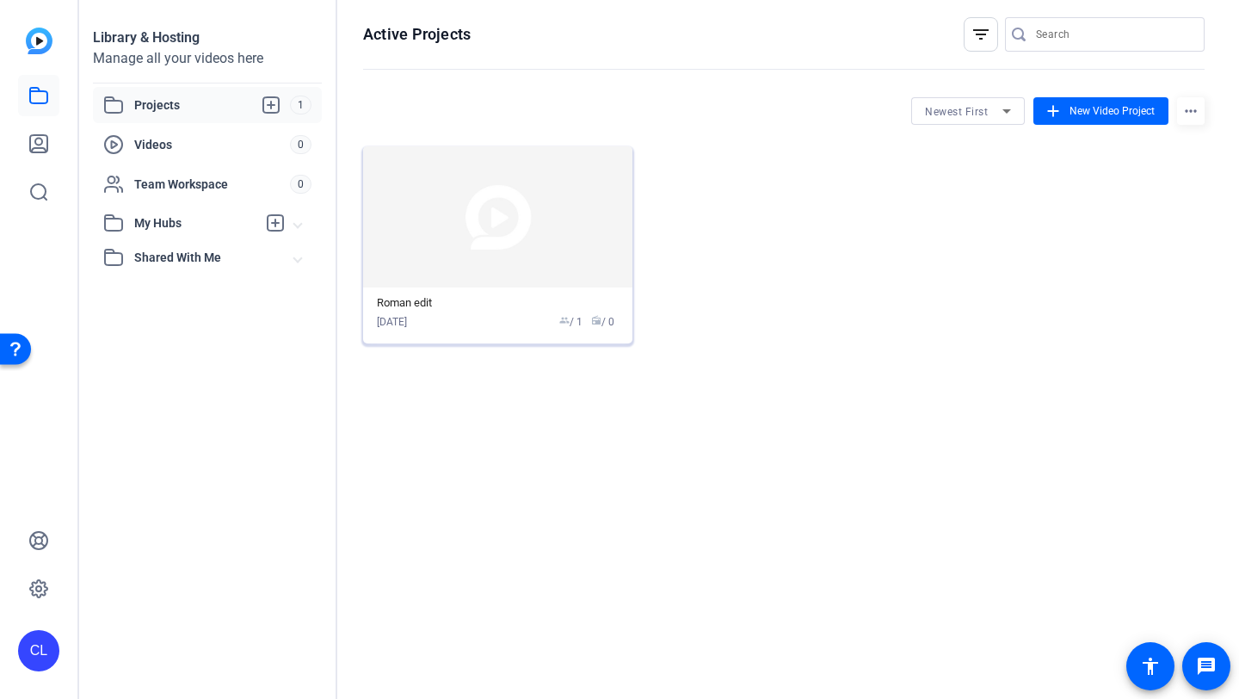
click at [540, 219] on img at bounding box center [497, 216] width 269 height 141
click at [191, 124] on div "Projects 1 Videos 0 Team Workspace 0 My Hubs No hubs available Shared With Me N…" at bounding box center [207, 181] width 229 height 188
click at [250, 158] on div "Videos 0" at bounding box center [207, 145] width 229 height 36
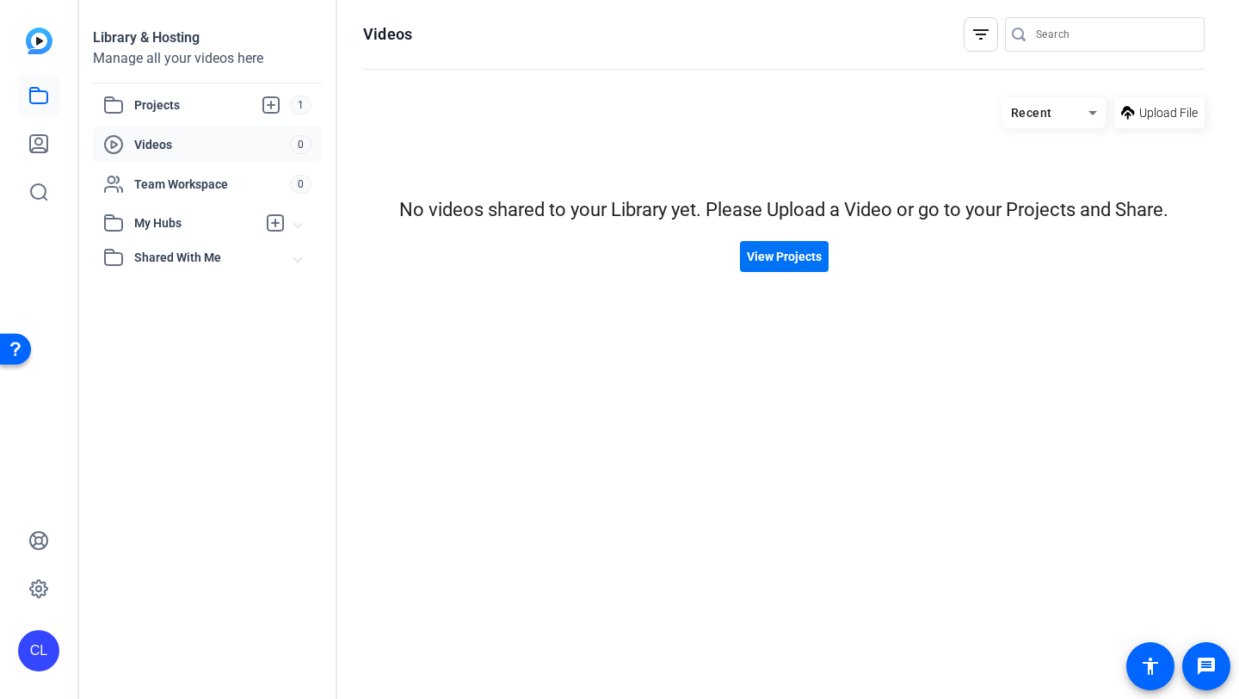
click at [794, 269] on span at bounding box center [784, 256] width 89 height 41
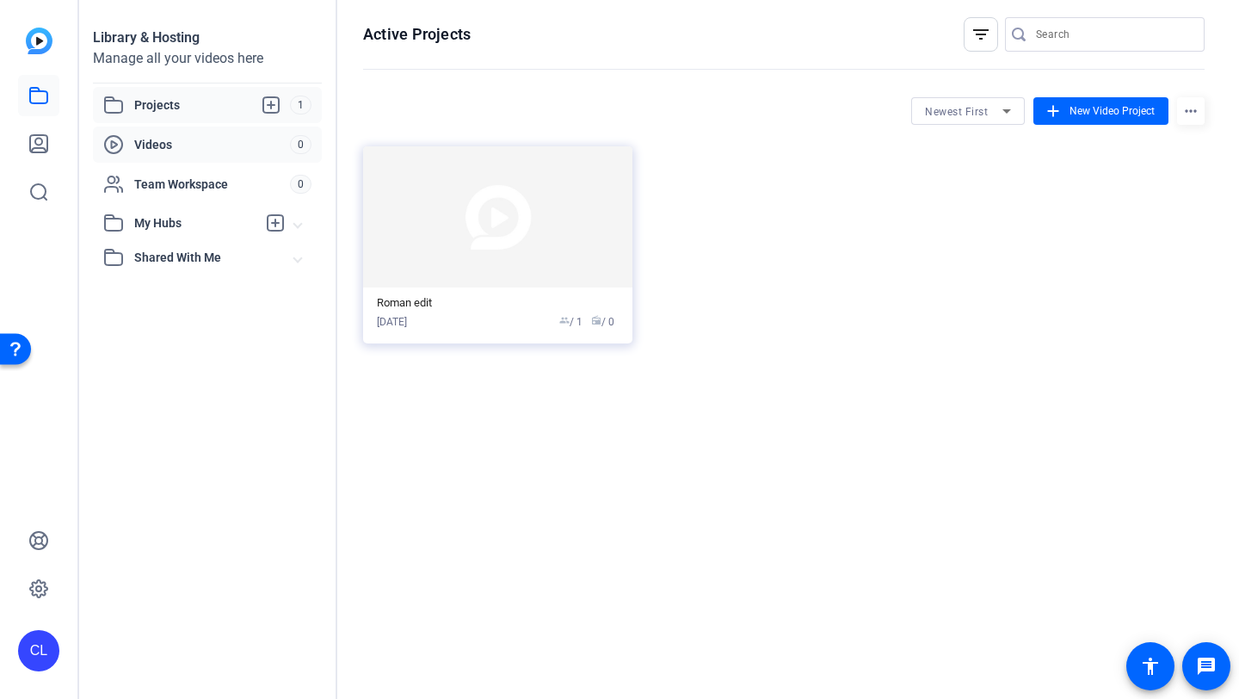
click at [263, 144] on span "Videos" at bounding box center [212, 144] width 156 height 17
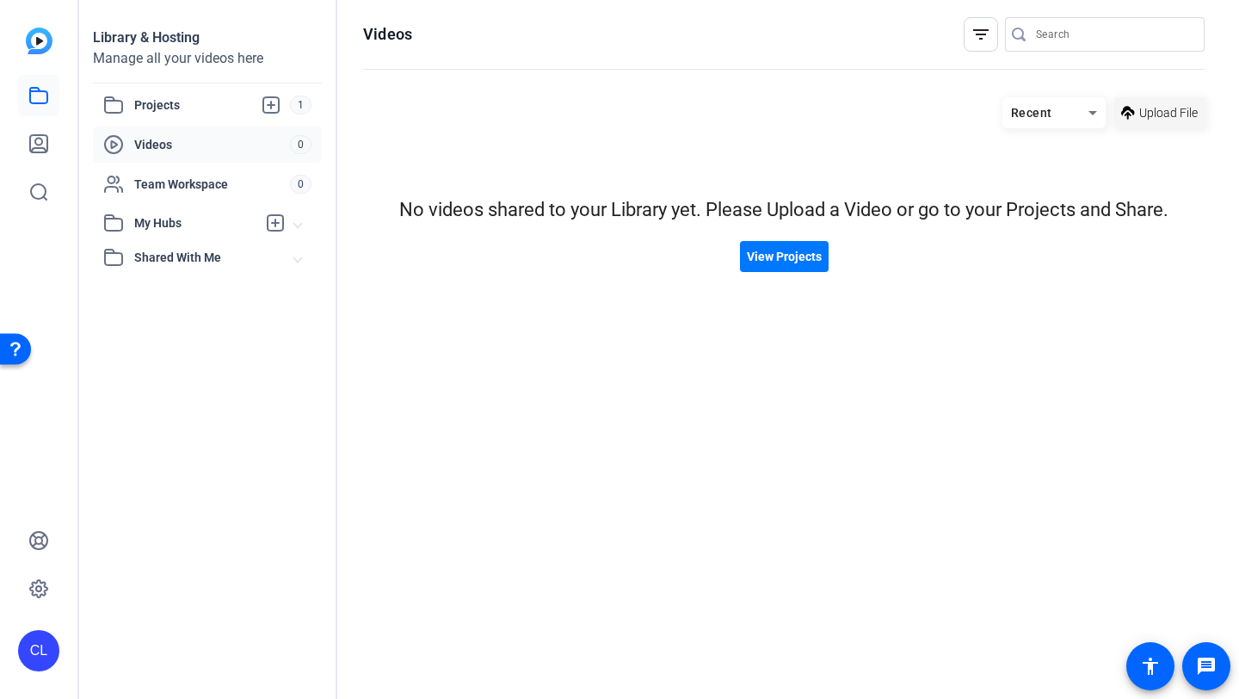
click at [1157, 104] on span "Upload File" at bounding box center [1168, 113] width 59 height 18
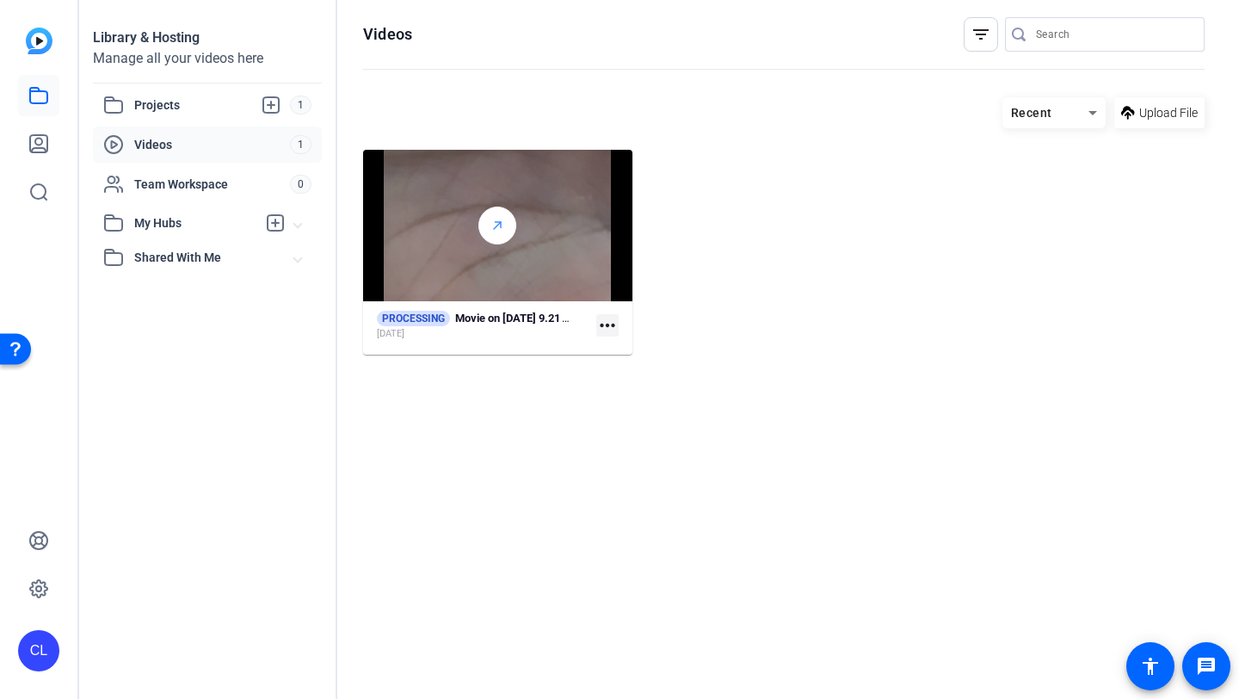
click at [509, 231] on div at bounding box center [497, 226] width 38 height 38
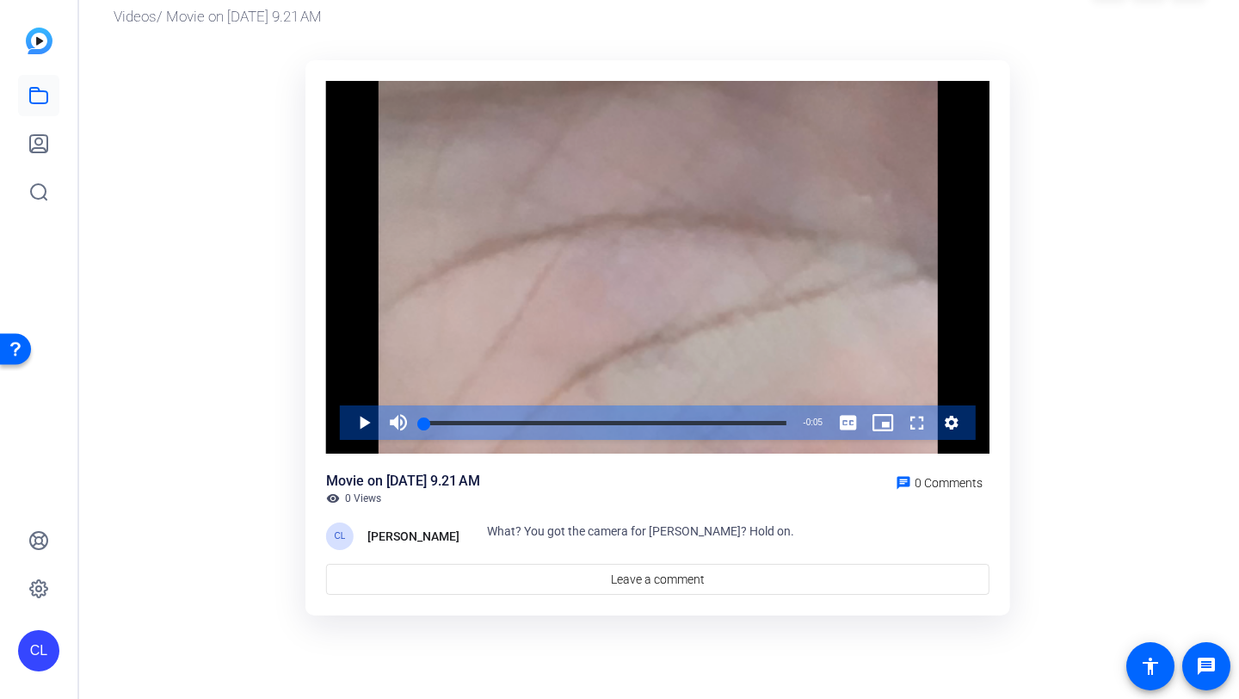
scroll to position [36, 0]
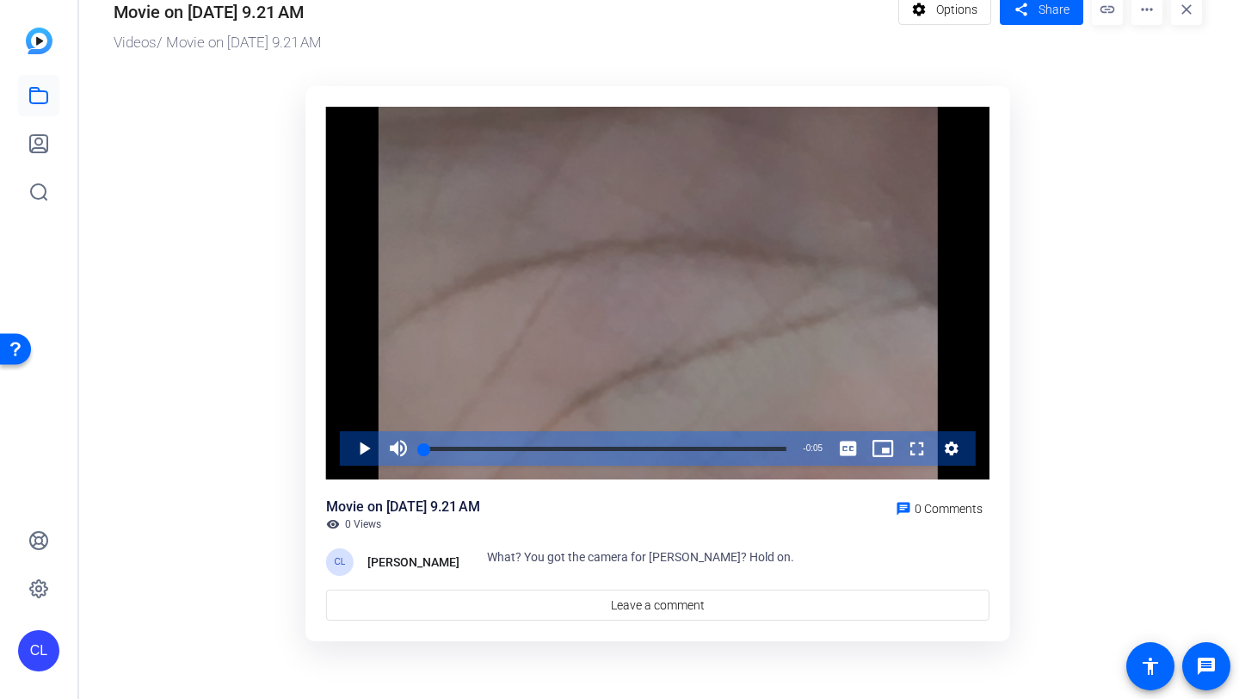
click at [528, 343] on div "Video Player" at bounding box center [658, 294] width 664 height 374
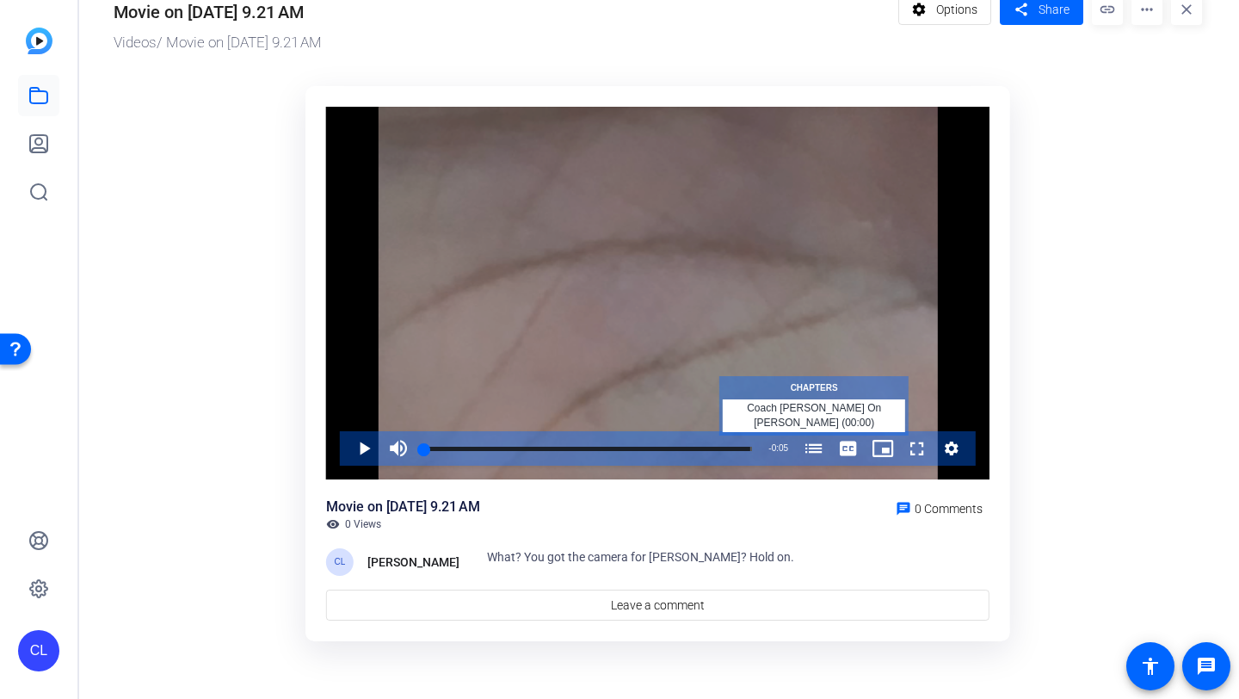
click at [816, 450] on span "Video Player" at bounding box center [814, 448] width 34 height 34
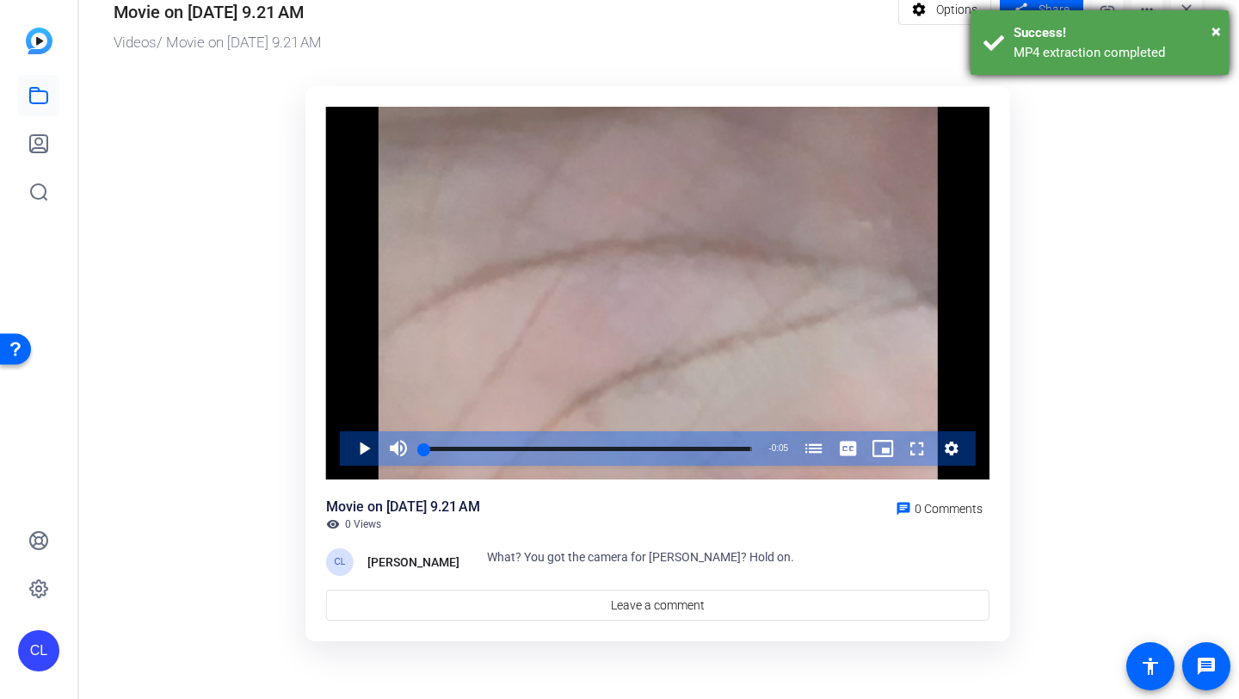
click at [1218, 15] on div "× Success! MP4 extraction completed" at bounding box center [1100, 42] width 258 height 65
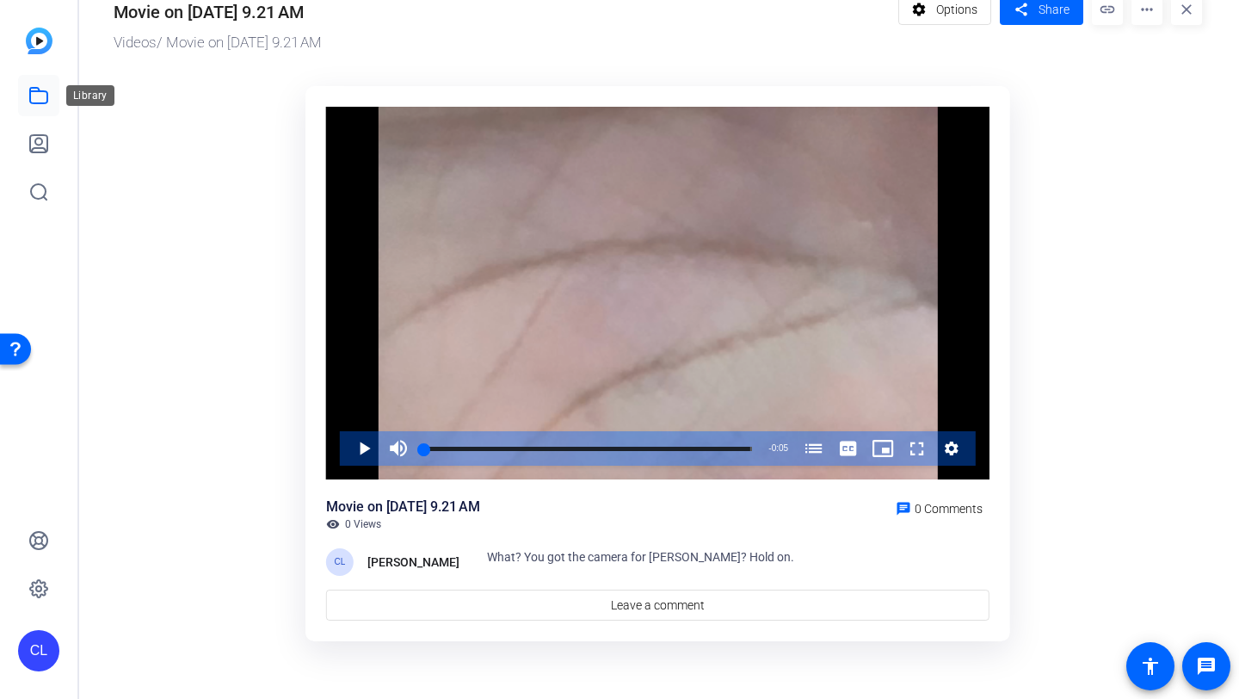
click at [42, 109] on link at bounding box center [38, 95] width 41 height 41
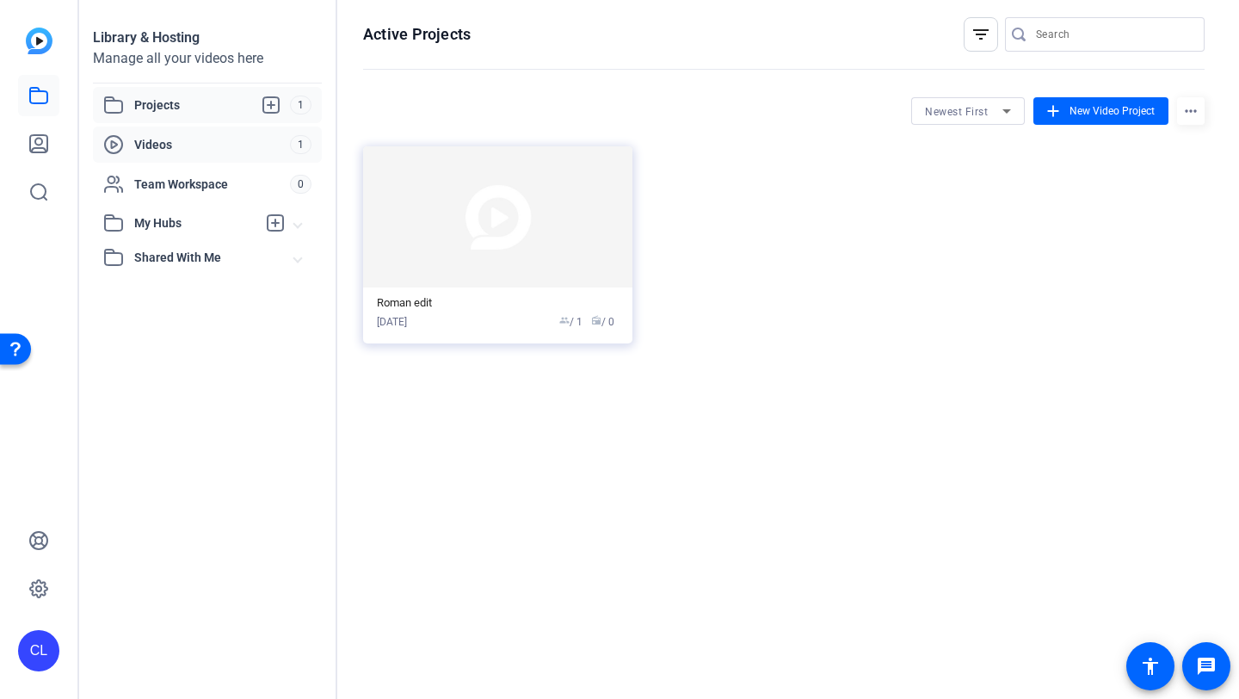
click at [170, 139] on span "Videos" at bounding box center [212, 144] width 156 height 17
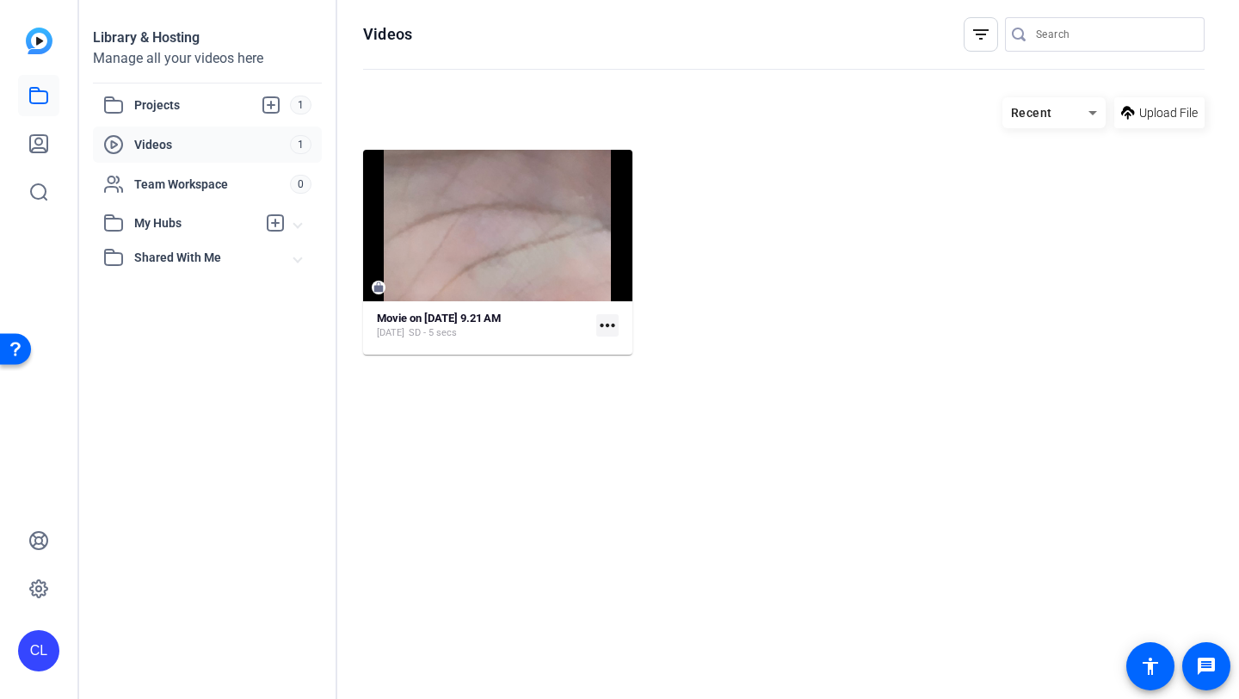
click at [611, 323] on mat-icon "more_horiz" at bounding box center [607, 325] width 22 height 22
click at [1028, 151] on div at bounding box center [619, 349] width 1239 height 699
click at [605, 321] on mat-icon "more_horiz" at bounding box center [607, 325] width 22 height 22
click at [474, 344] on div at bounding box center [619, 349] width 1239 height 699
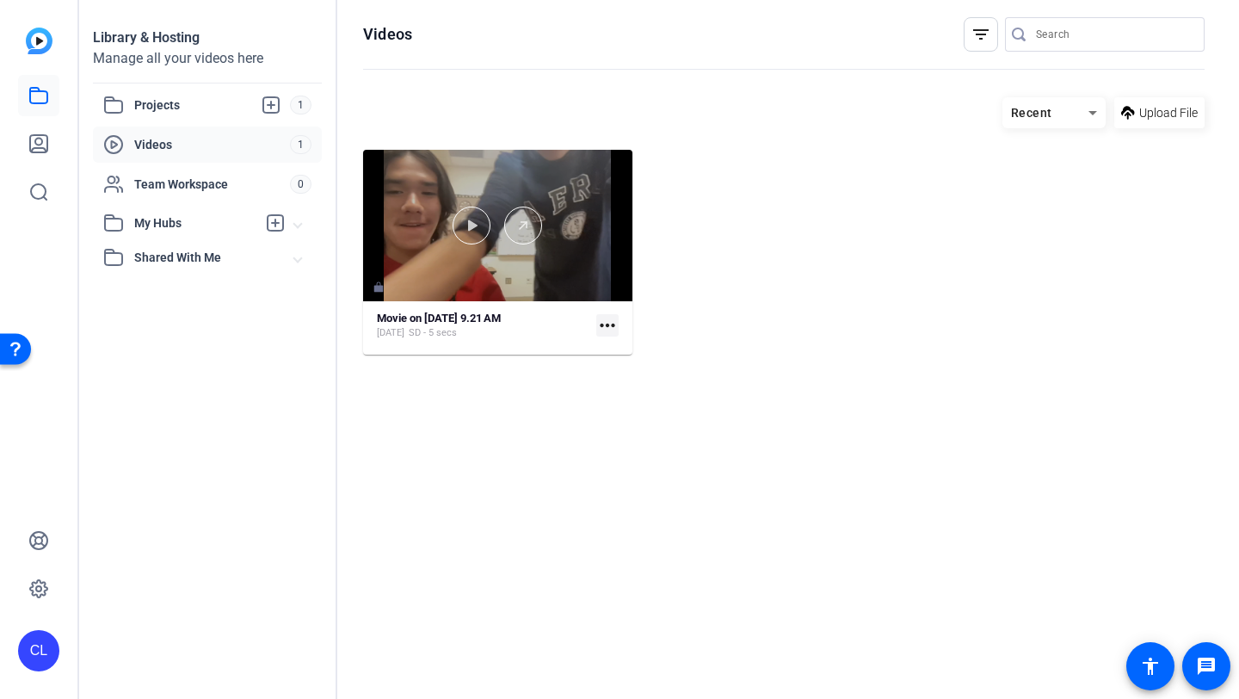
click at [518, 244] on div at bounding box center [497, 225] width 269 height 151
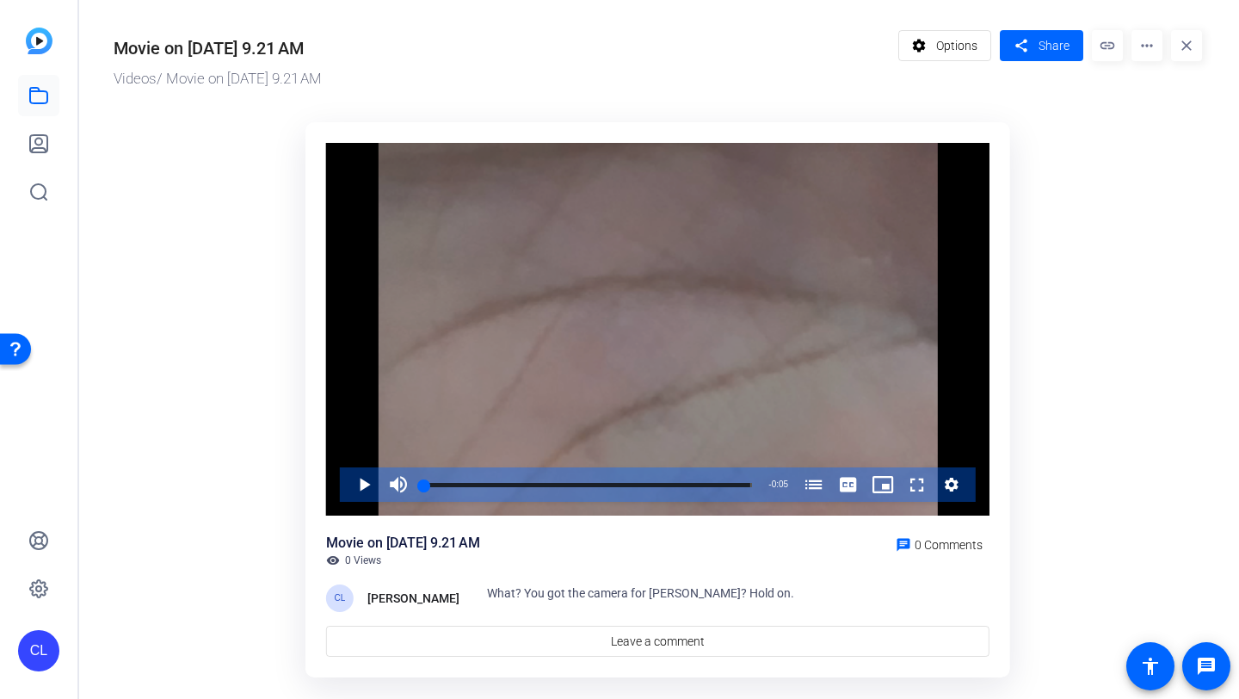
scroll to position [36, 0]
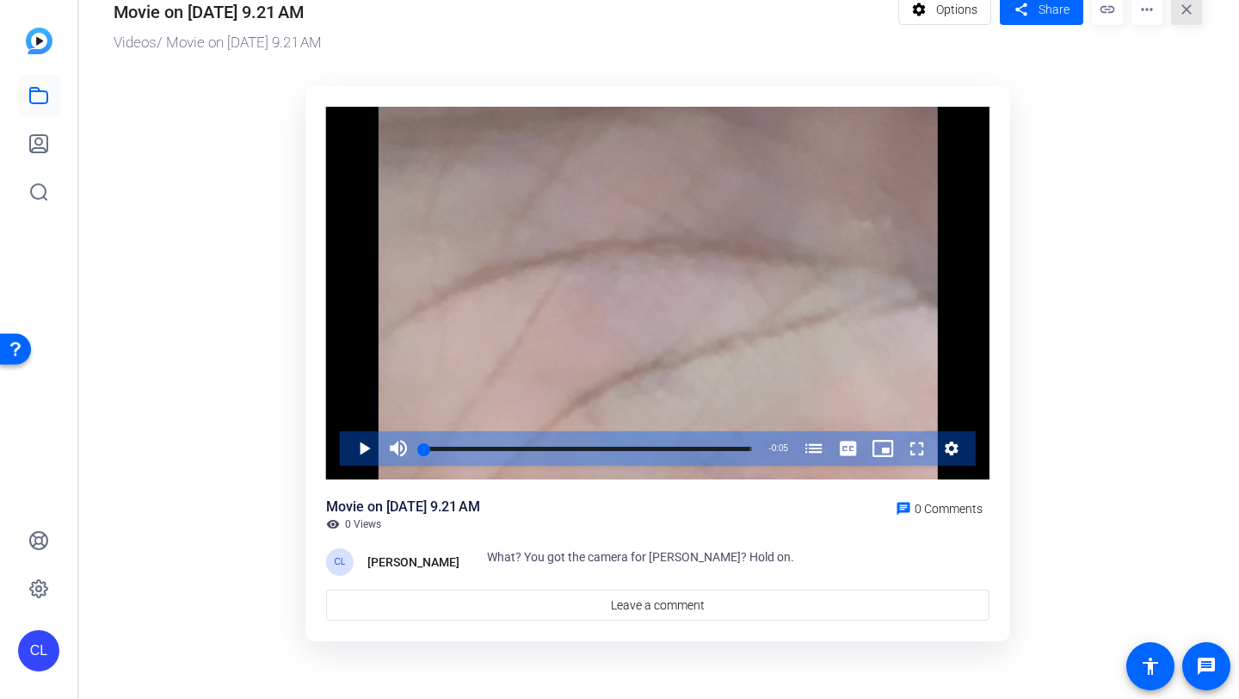
click at [1192, 6] on mat-icon "close" at bounding box center [1186, 9] width 31 height 31
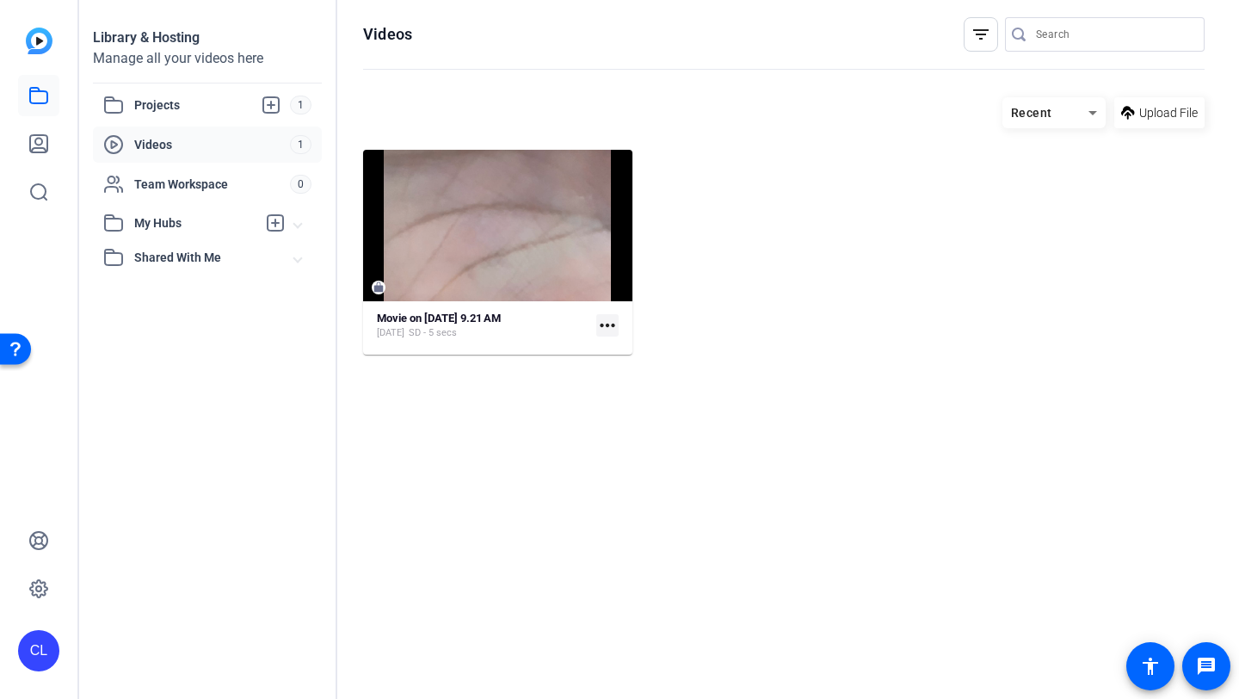
click at [617, 324] on mat-icon "more_horiz" at bounding box center [607, 325] width 22 height 22
click at [871, 278] on div at bounding box center [619, 349] width 1239 height 699
click at [1046, 127] on div "Recent" at bounding box center [1054, 112] width 103 height 31
click at [921, 156] on div at bounding box center [619, 349] width 1239 height 699
click at [287, 97] on span "Projects" at bounding box center [212, 105] width 156 height 21
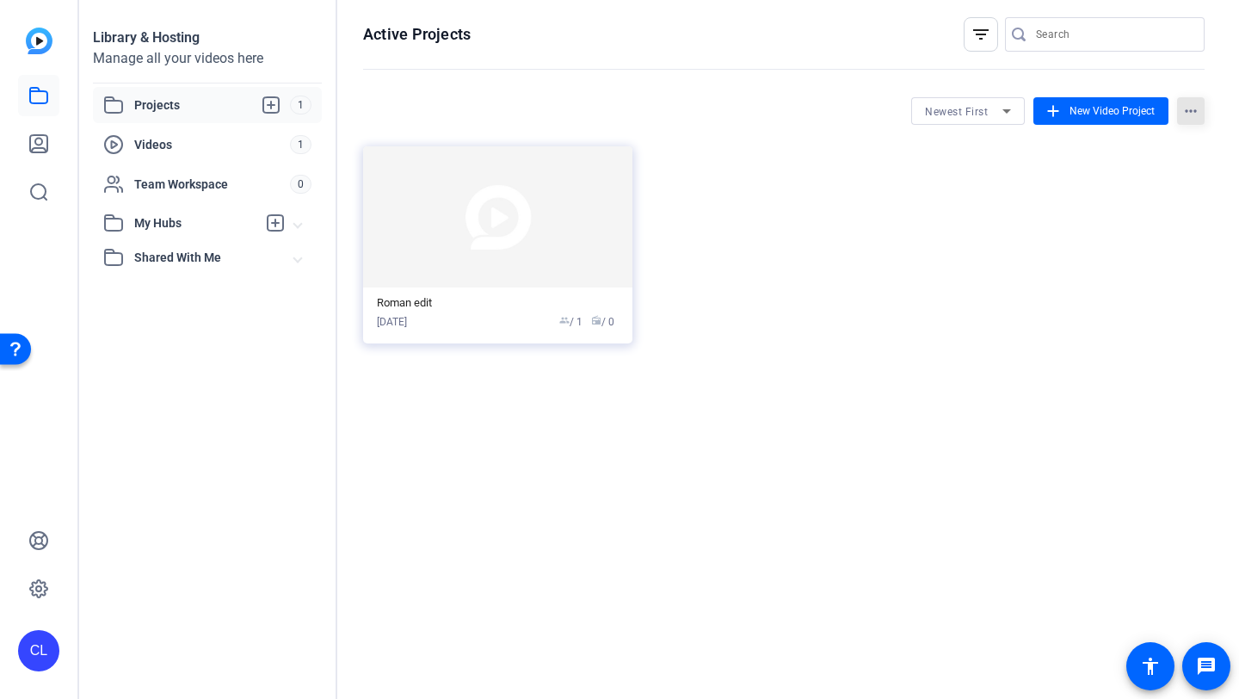
click at [1181, 102] on mat-icon "more_horiz" at bounding box center [1191, 111] width 28 height 28
click at [884, 194] on div at bounding box center [619, 349] width 1239 height 699
click at [527, 335] on mat-card-content "Roman edit Sep 15, 2025 group / 1 radio / 0" at bounding box center [497, 315] width 269 height 56
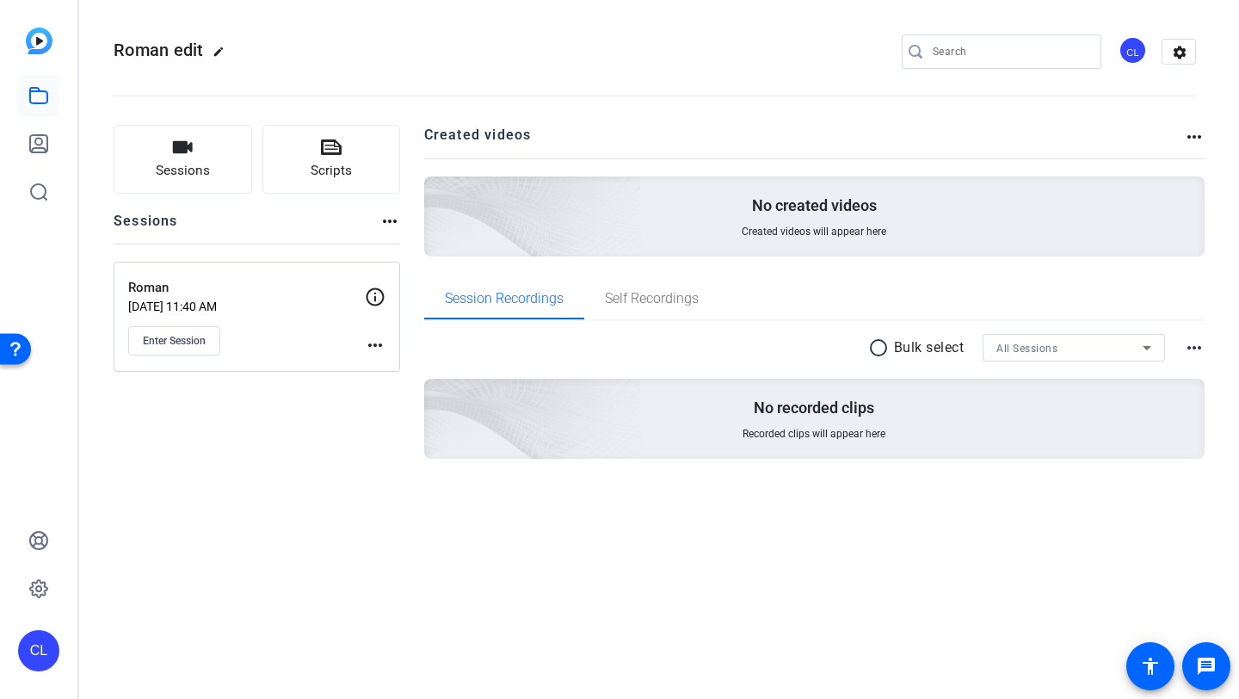
click at [370, 338] on mat-icon "more_horiz" at bounding box center [375, 345] width 21 height 21
click at [328, 522] on div at bounding box center [619, 349] width 1239 height 699
click at [9, 32] on div "CL" at bounding box center [38, 349] width 77 height 699
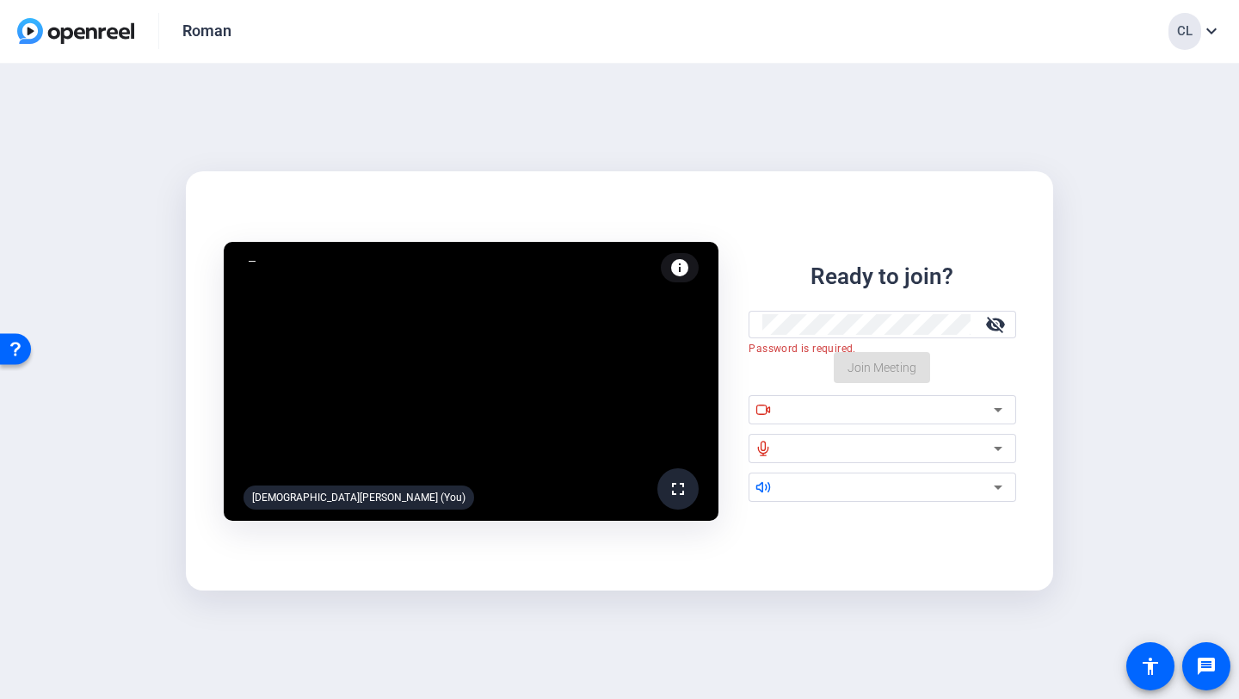
click at [66, 43] on img at bounding box center [75, 31] width 117 height 26
click at [34, 34] on img at bounding box center [75, 31] width 117 height 26
click at [83, 34] on img at bounding box center [75, 31] width 117 height 26
click at [90, 33] on img at bounding box center [75, 31] width 117 height 26
